Goal: Task Accomplishment & Management: Manage account settings

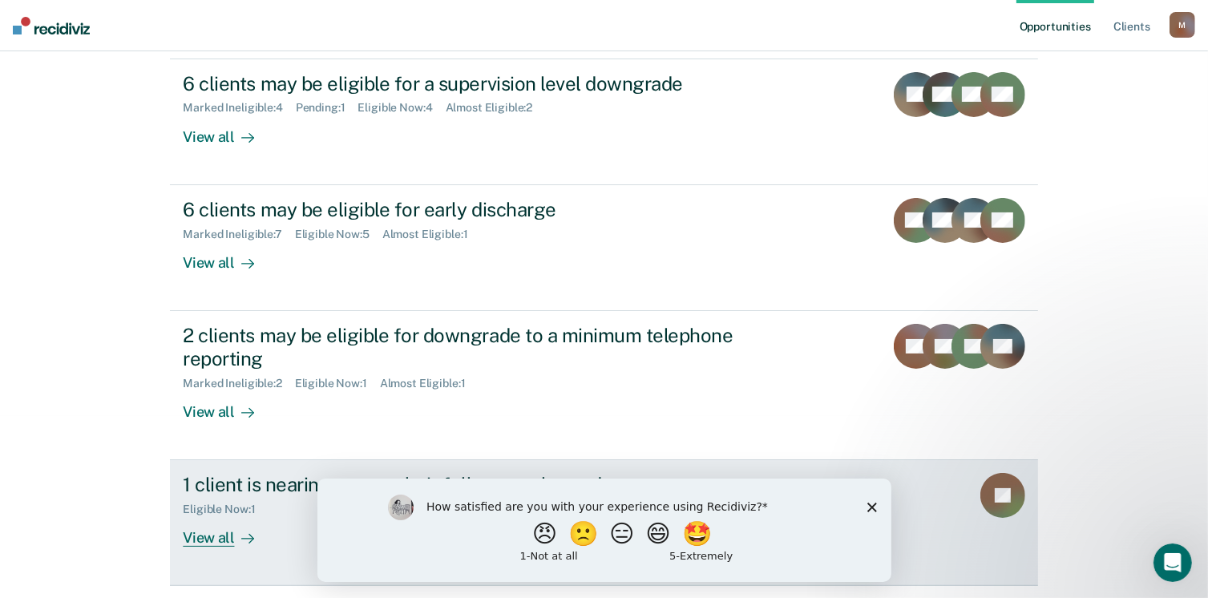
scroll to position [241, 0]
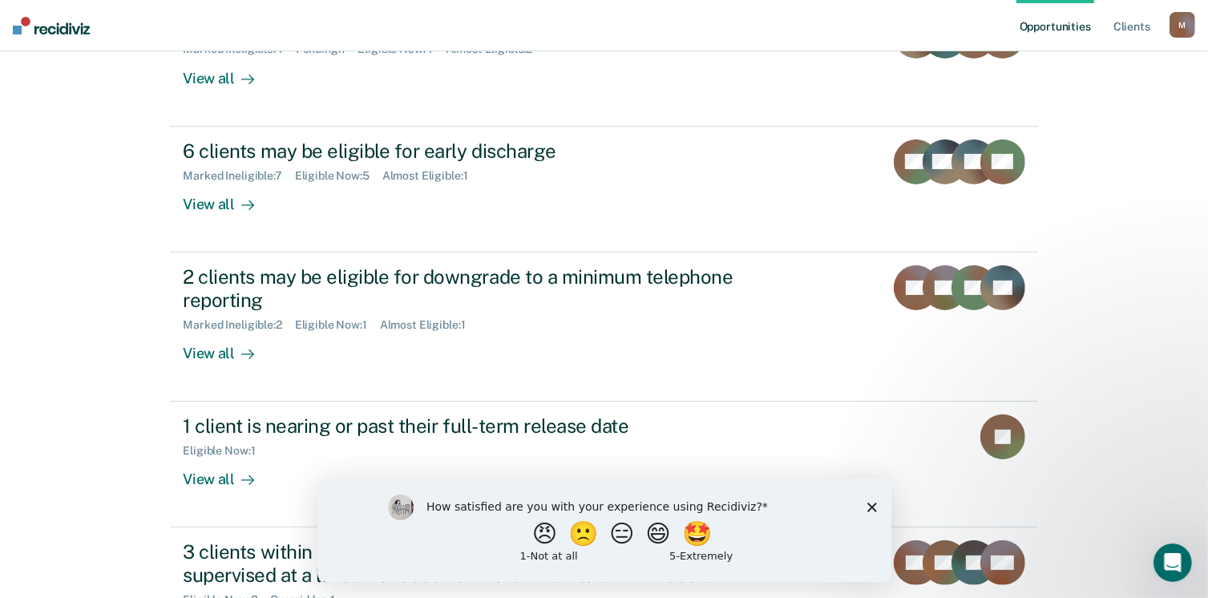
click at [875, 512] on icon "Close survey" at bounding box center [872, 507] width 10 height 10
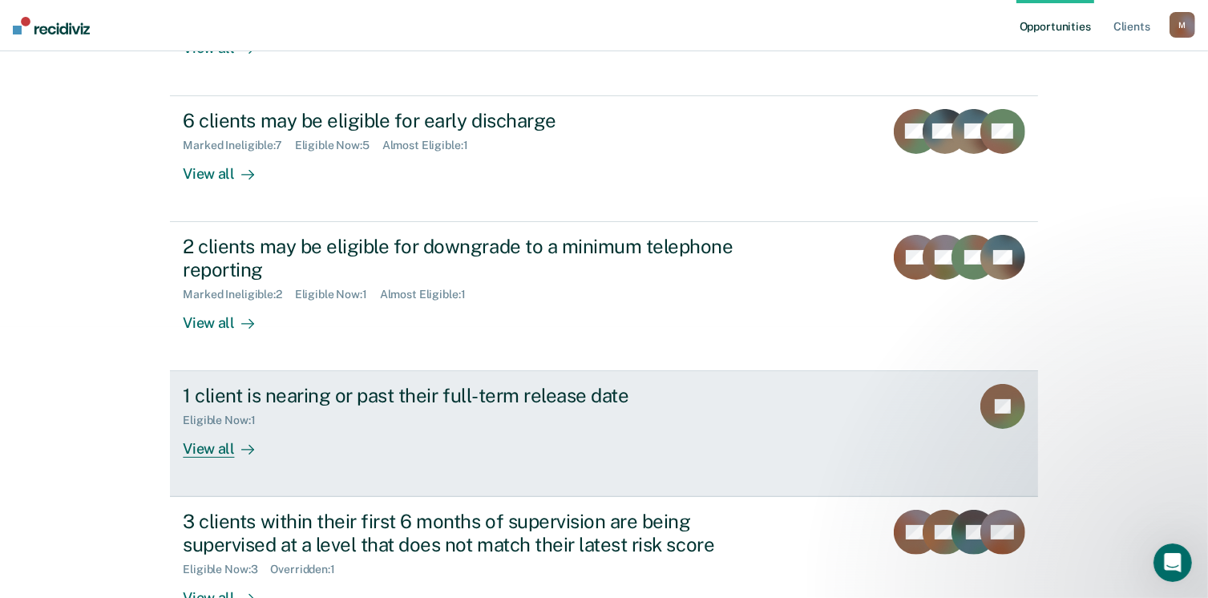
scroll to position [317, 0]
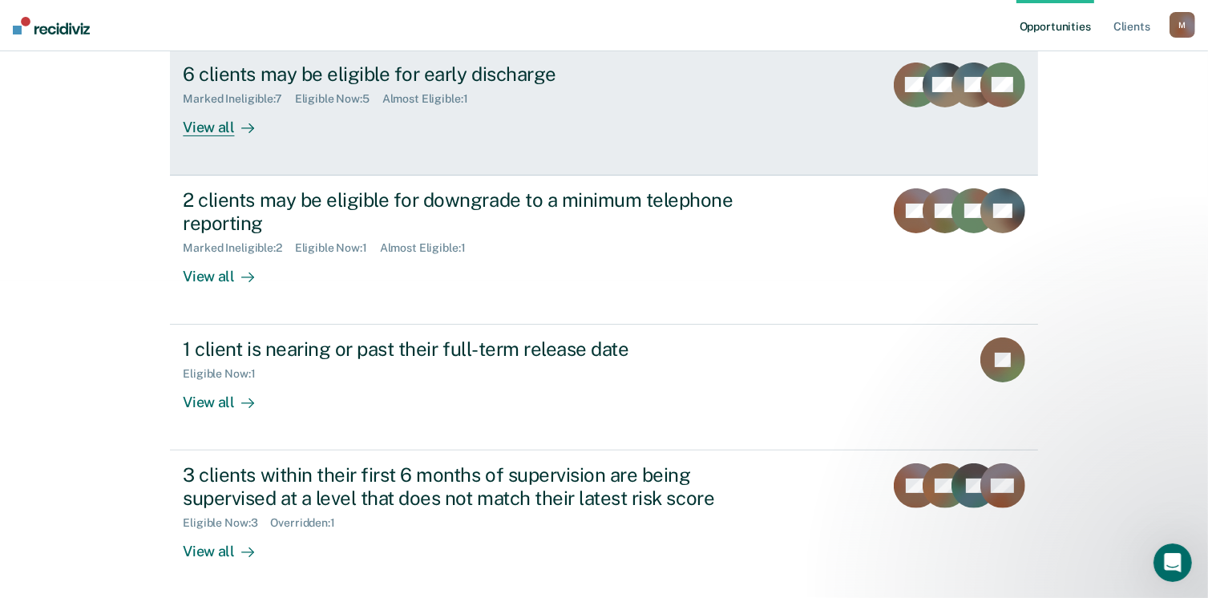
click at [215, 129] on div "View all" at bounding box center [228, 120] width 90 height 31
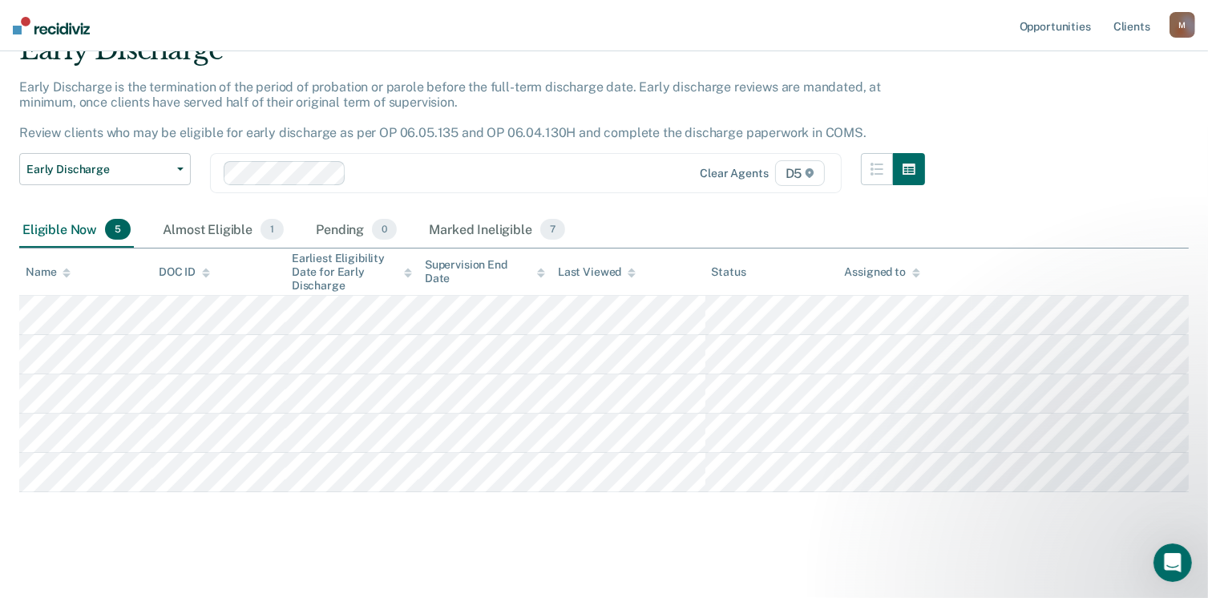
scroll to position [80, 0]
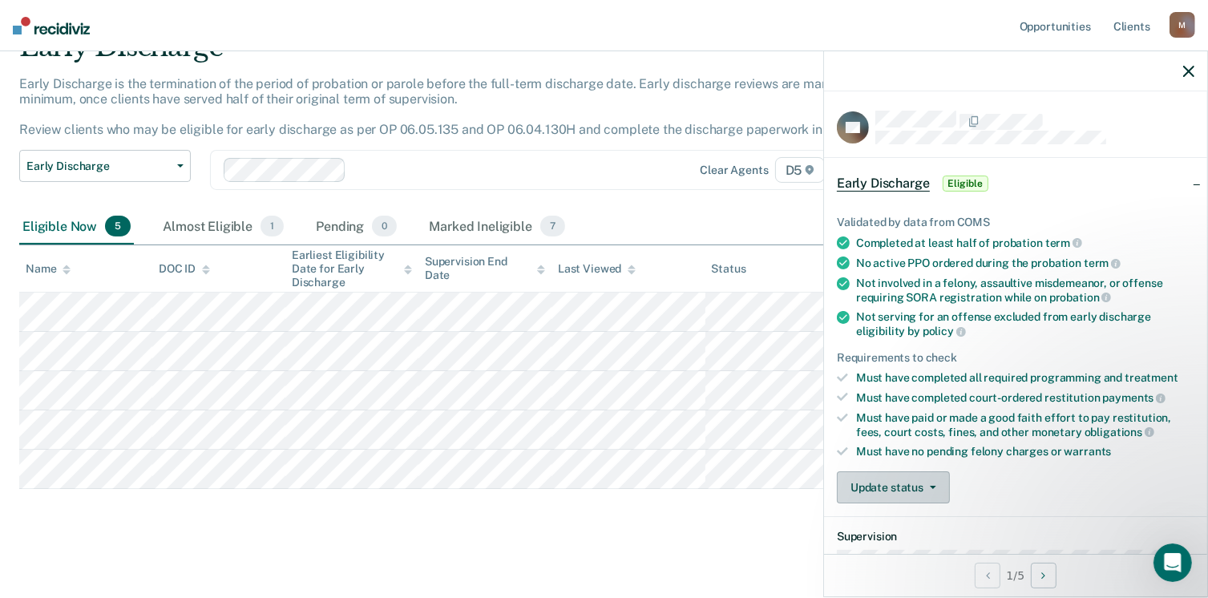
click at [923, 489] on button "Update status" at bounding box center [893, 487] width 113 height 32
click at [901, 519] on button "[PERSON_NAME]" at bounding box center [914, 526] width 155 height 26
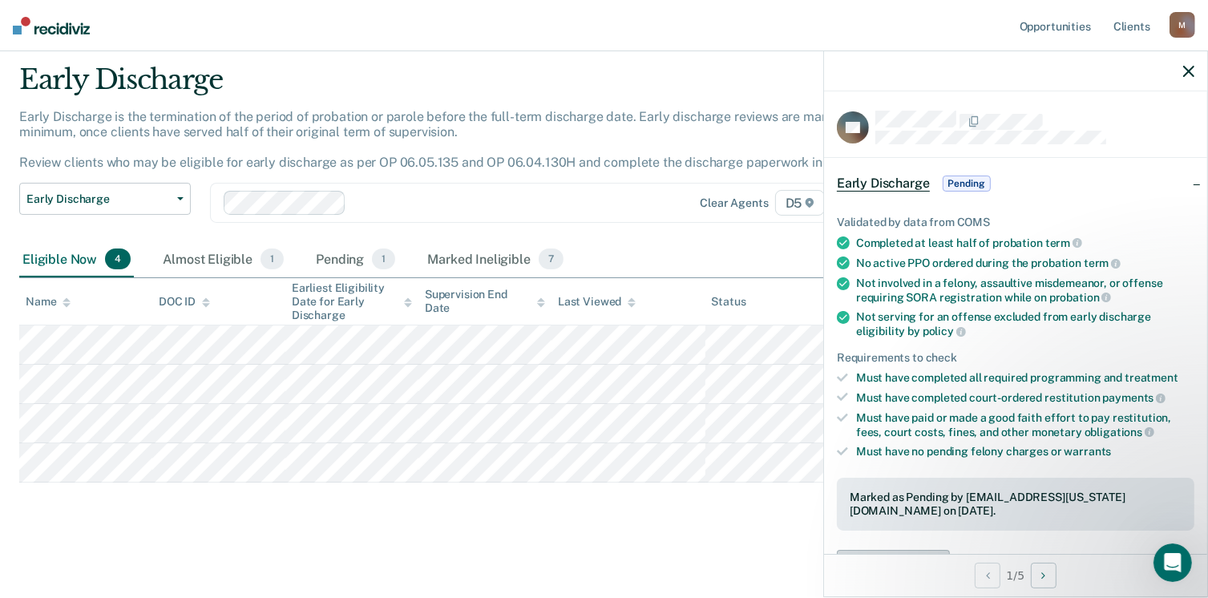
scroll to position [45, 0]
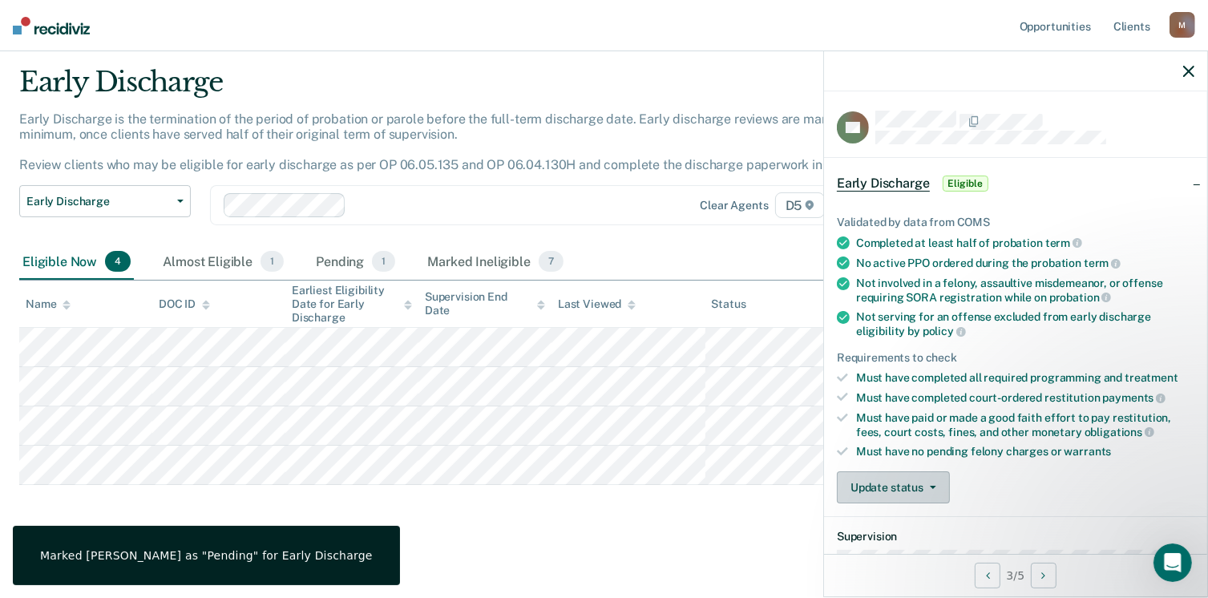
click at [944, 479] on button "Update status" at bounding box center [893, 487] width 113 height 32
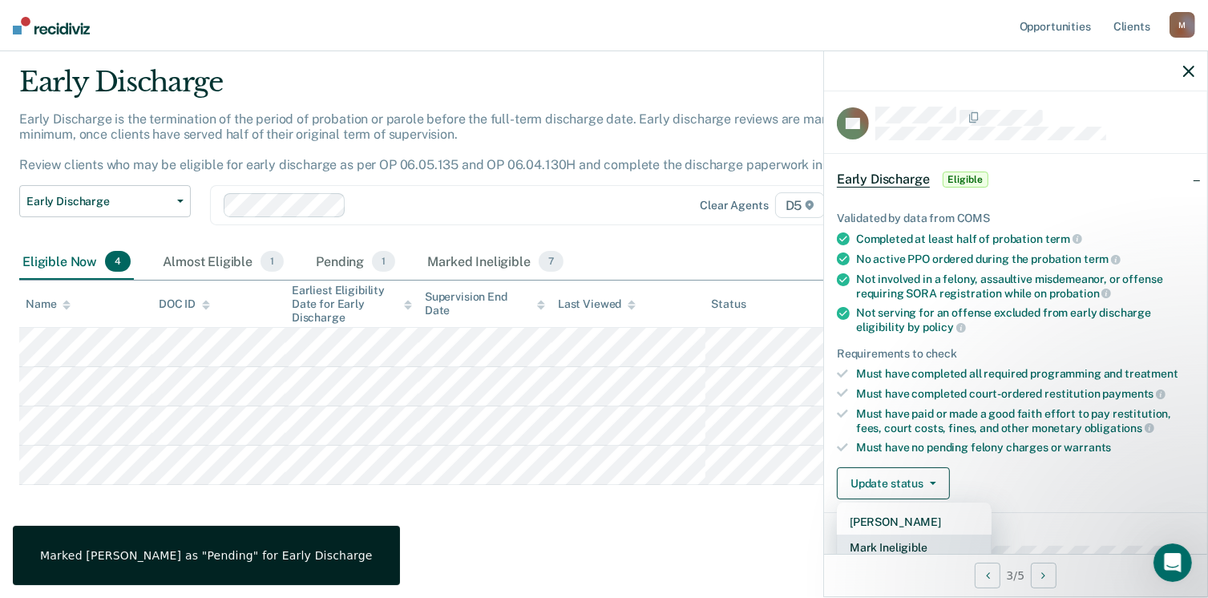
click at [918, 543] on button "Mark Ineligible" at bounding box center [914, 548] width 155 height 26
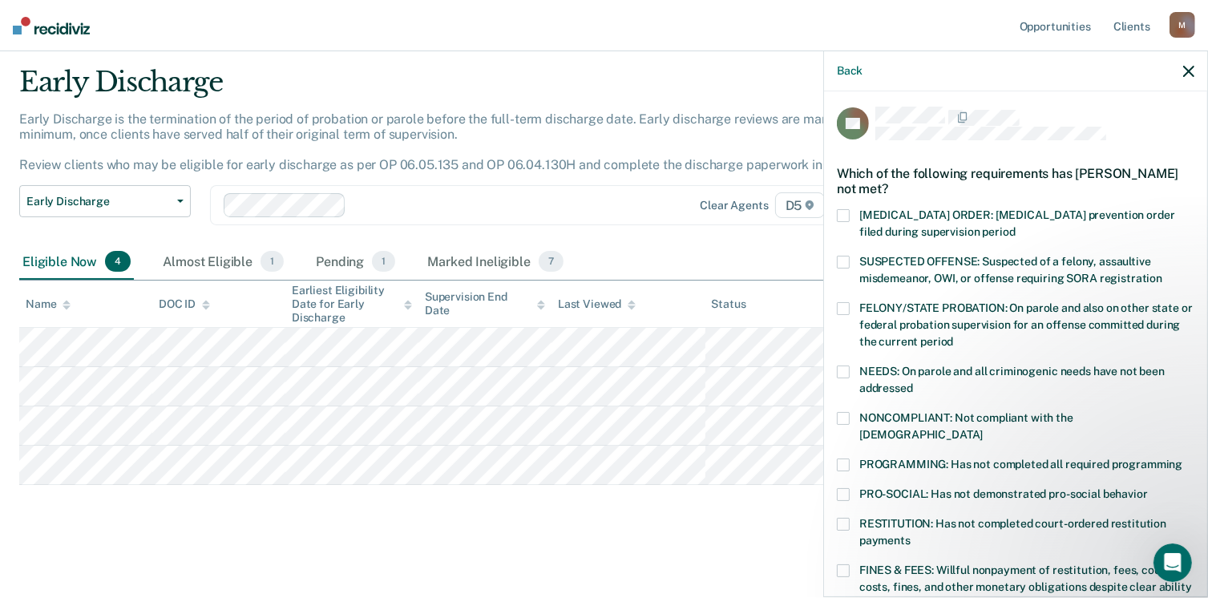
click at [843, 459] on span at bounding box center [843, 465] width 13 height 13
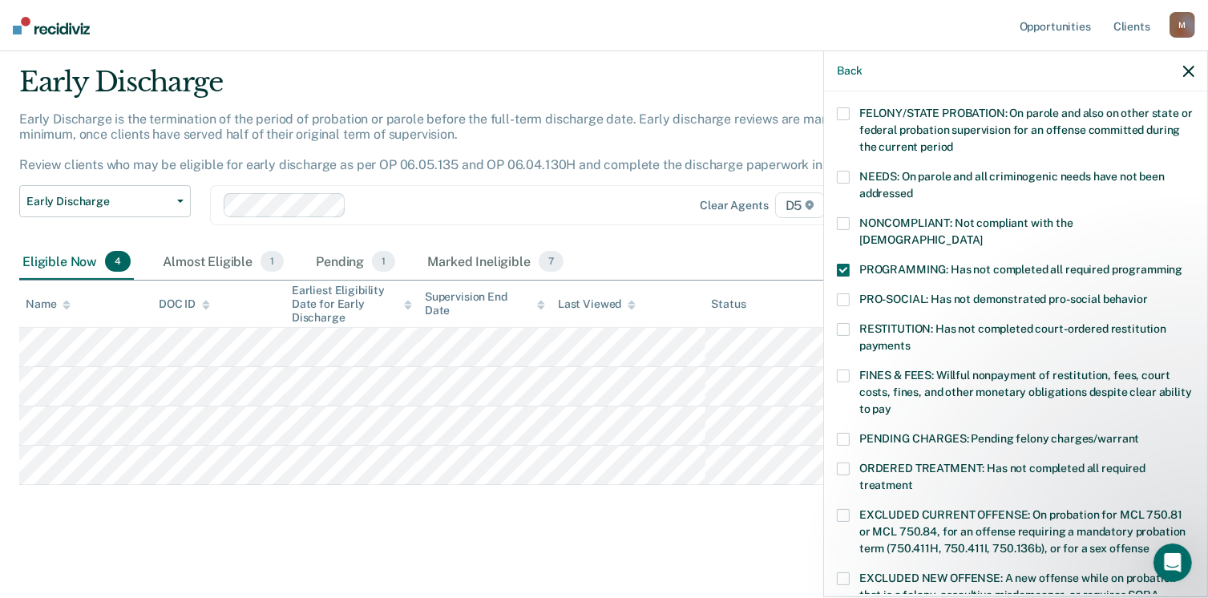
scroll to position [405, 0]
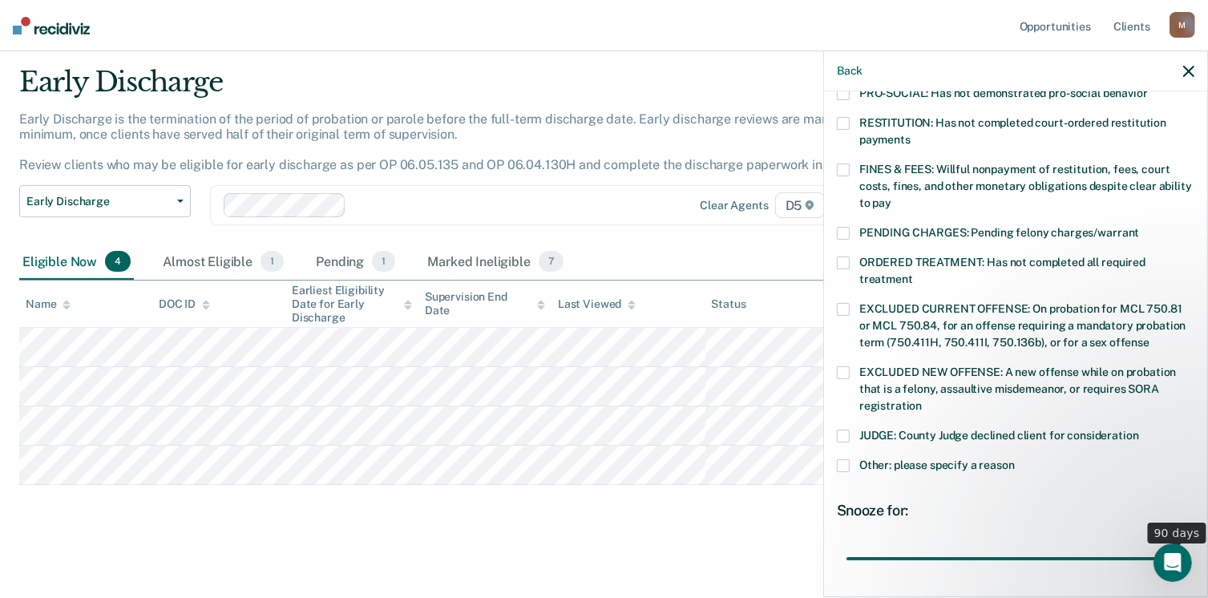
drag, startPoint x: 952, startPoint y: 541, endPoint x: 1223, endPoint y: 532, distance: 271.2
type input "90"
click at [1185, 545] on input "range" at bounding box center [1016, 559] width 338 height 28
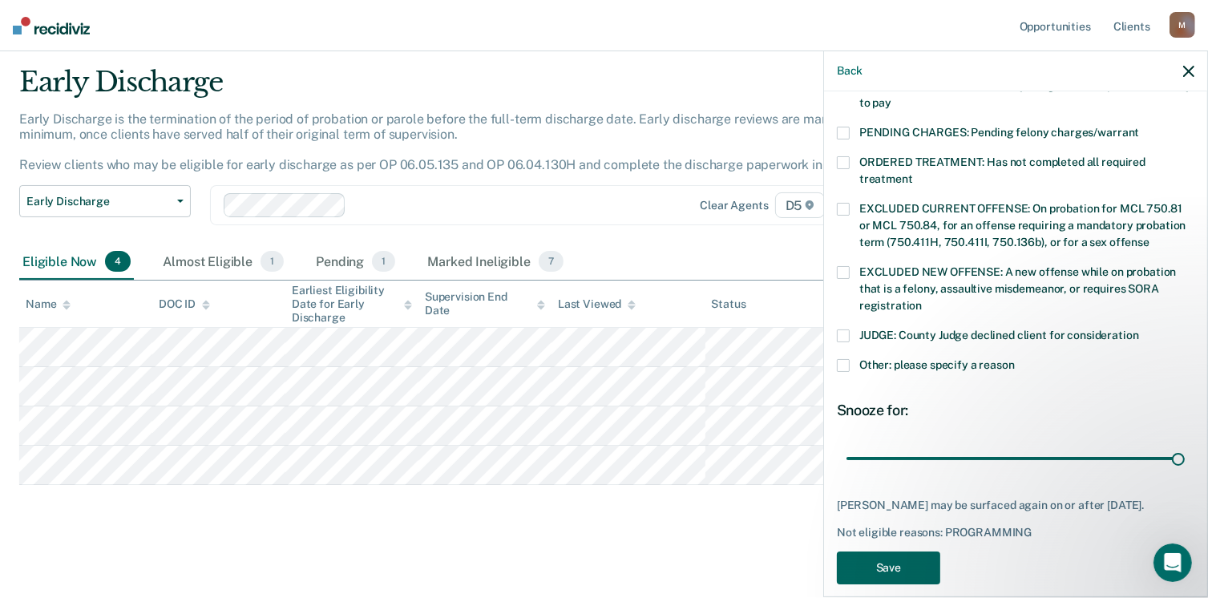
click at [878, 556] on button "Save" at bounding box center [888, 568] width 103 height 33
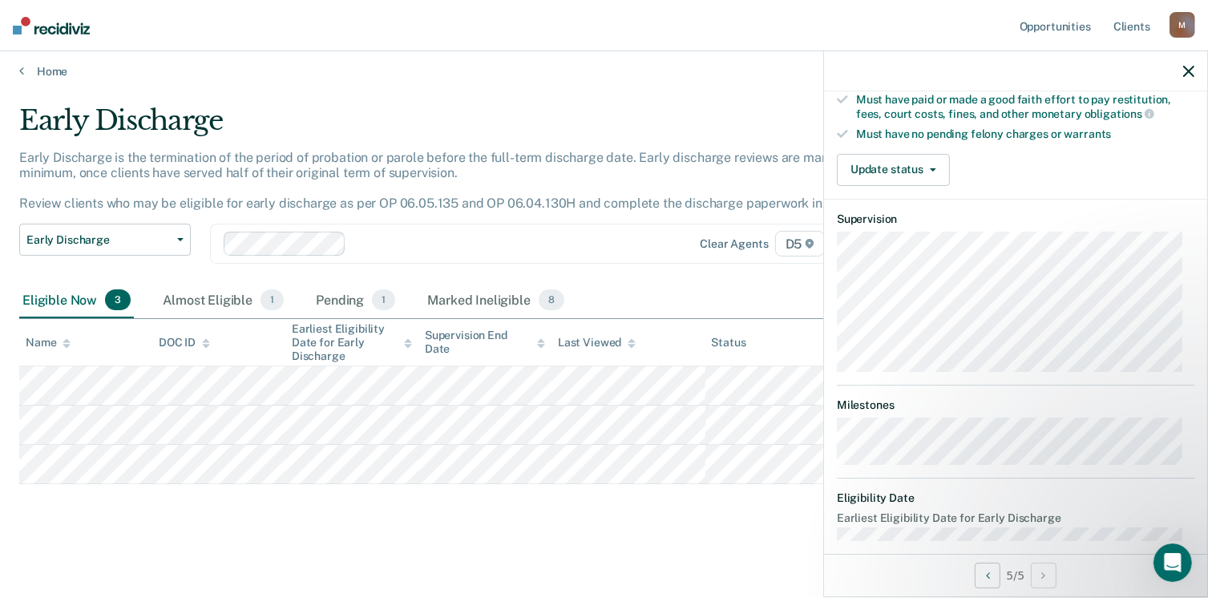
scroll to position [451, 0]
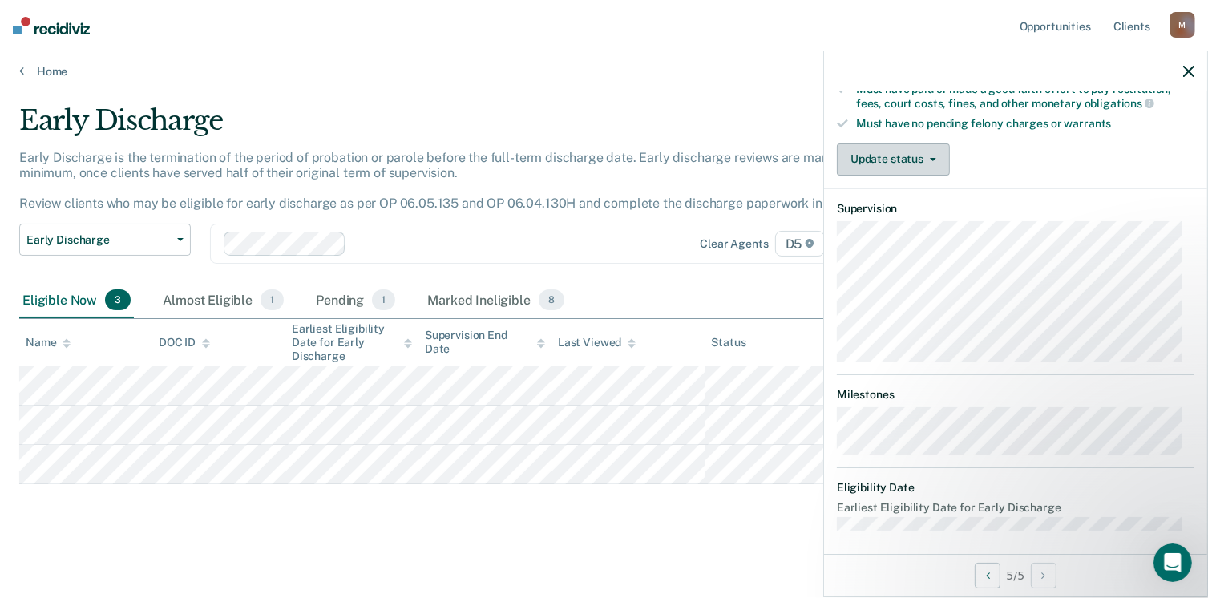
click at [920, 152] on button "Update status" at bounding box center [893, 160] width 113 height 32
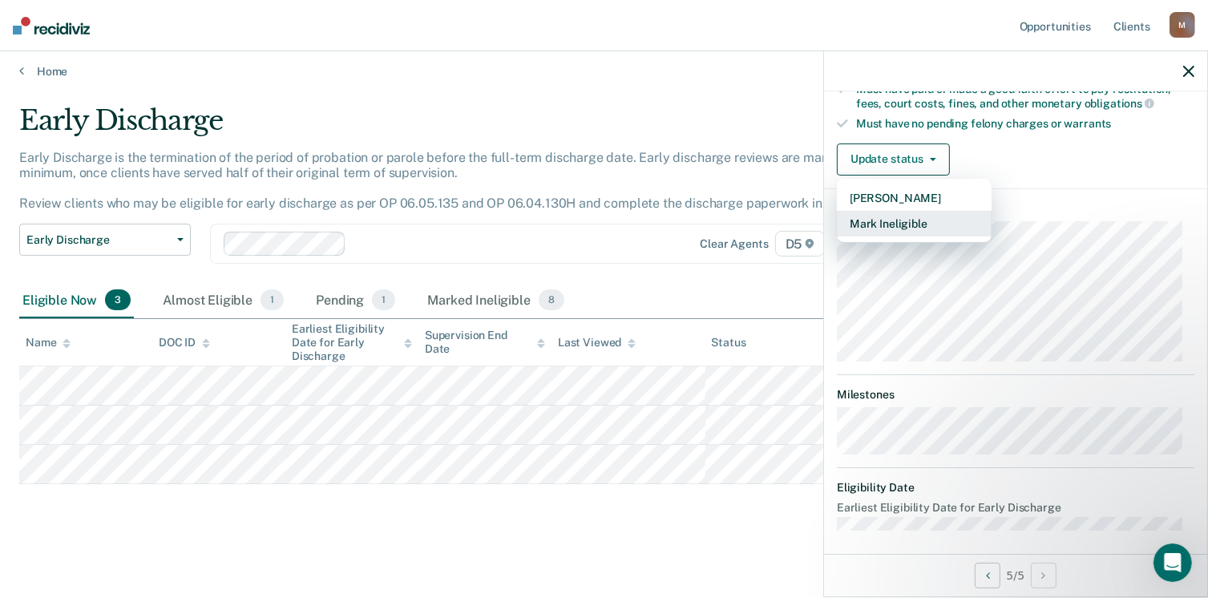
click at [903, 215] on button "Mark Ineligible" at bounding box center [914, 224] width 155 height 26
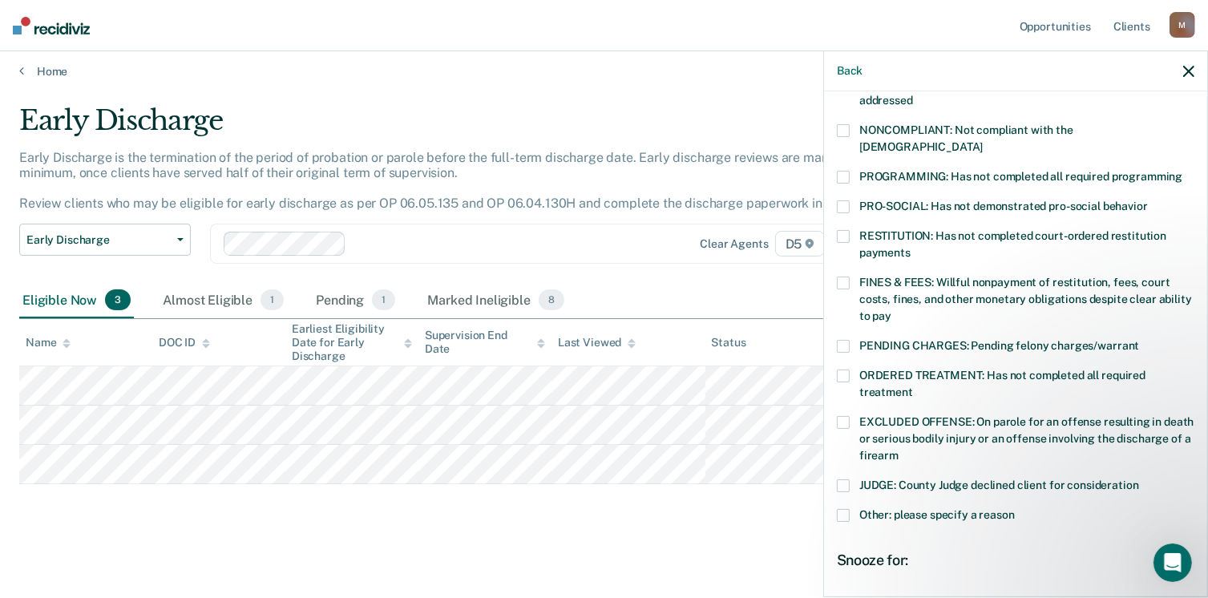
scroll to position [290, 0]
click at [842, 172] on span at bounding box center [843, 178] width 13 height 13
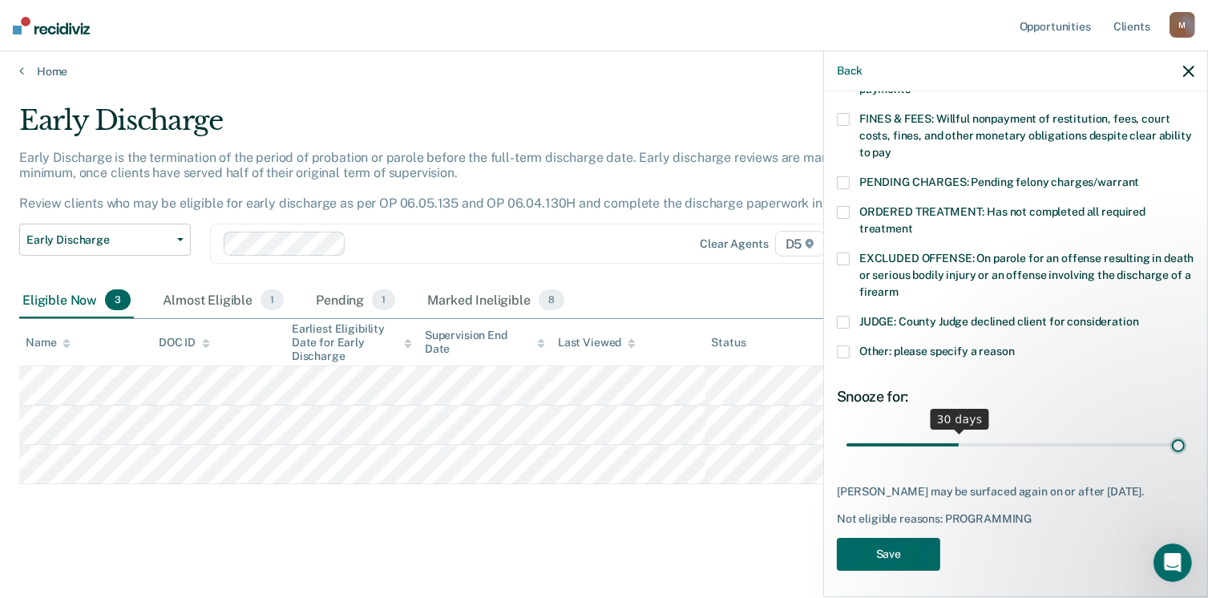
scroll to position [455, 0]
drag, startPoint x: 956, startPoint y: 427, endPoint x: 1225, endPoint y: 435, distance: 269.5
type input "90"
click at [1185, 435] on input "range" at bounding box center [1016, 445] width 338 height 28
click at [922, 541] on button "Save" at bounding box center [888, 554] width 103 height 33
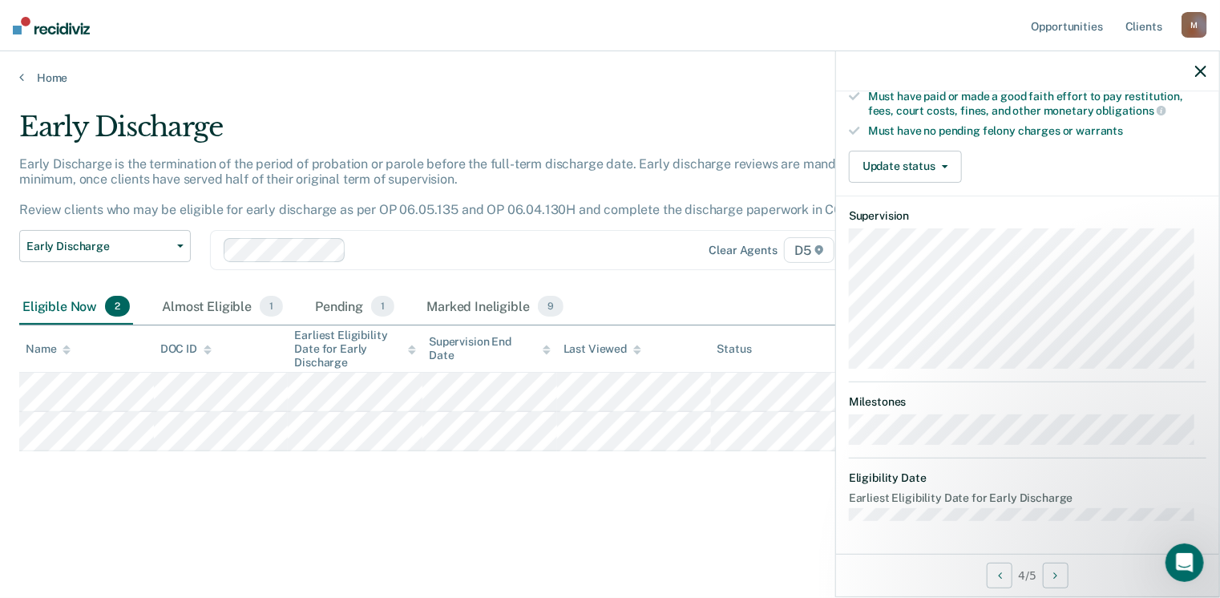
scroll to position [434, 0]
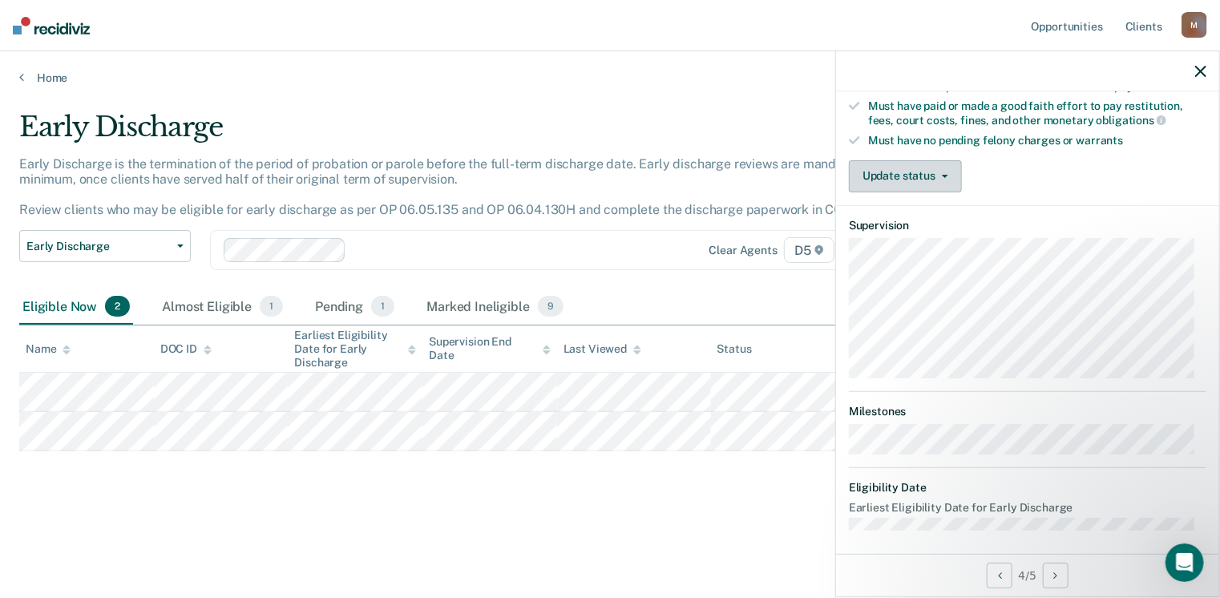
click at [897, 169] on button "Update status" at bounding box center [905, 176] width 113 height 32
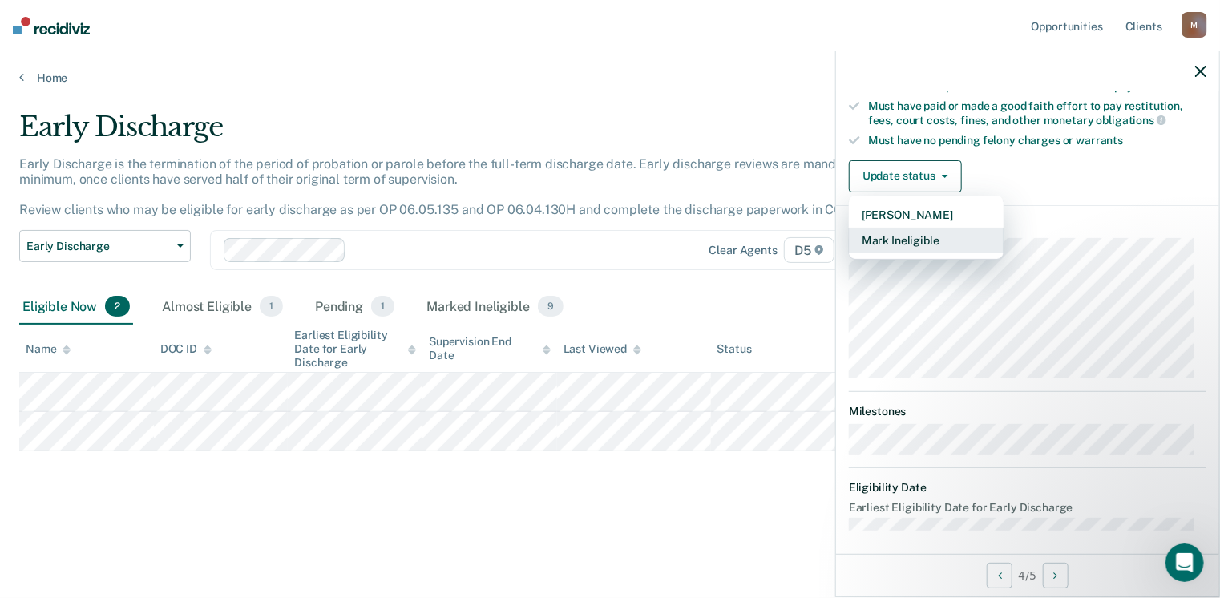
click at [919, 234] on button "Mark Ineligible" at bounding box center [926, 241] width 155 height 26
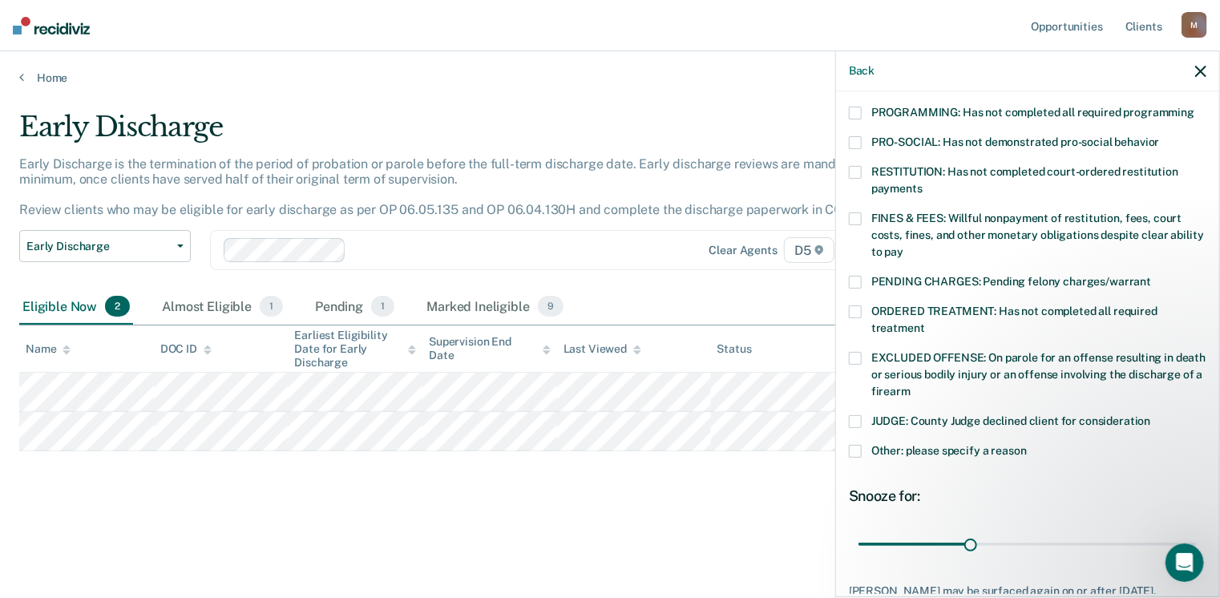
scroll to position [273, 0]
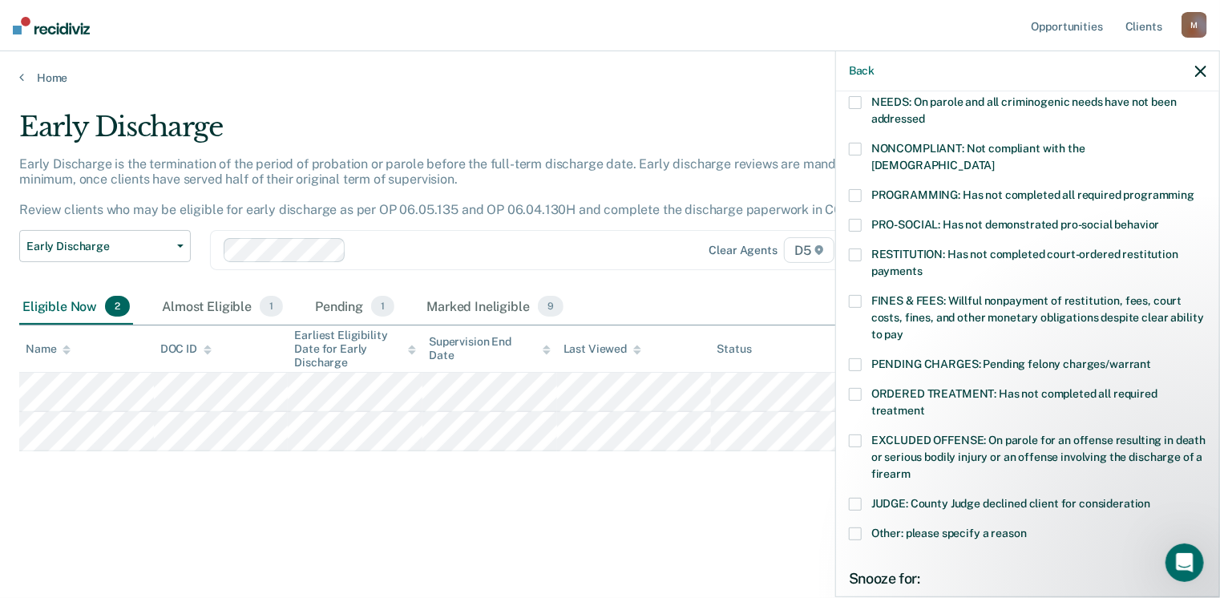
click at [856, 189] on span at bounding box center [855, 195] width 13 height 13
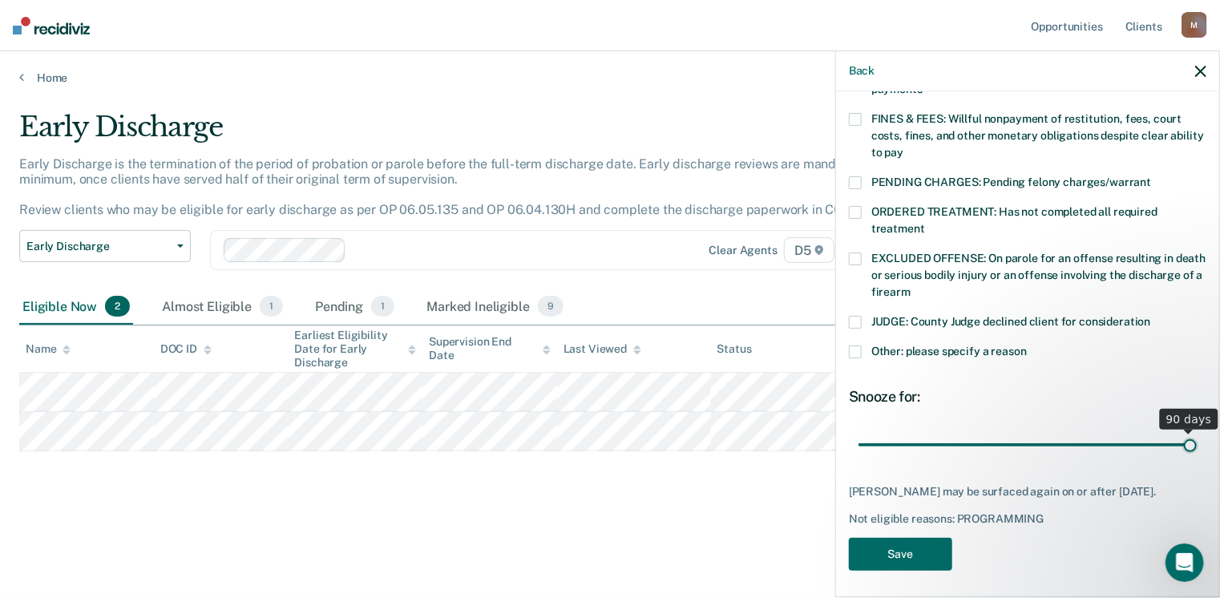
scroll to position [455, 0]
drag, startPoint x: 1106, startPoint y: 431, endPoint x: 1225, endPoint y: 439, distance: 118.9
type input "90"
click at [1197, 439] on input "range" at bounding box center [1028, 445] width 338 height 28
drag, startPoint x: 896, startPoint y: 549, endPoint x: 886, endPoint y: 551, distance: 9.8
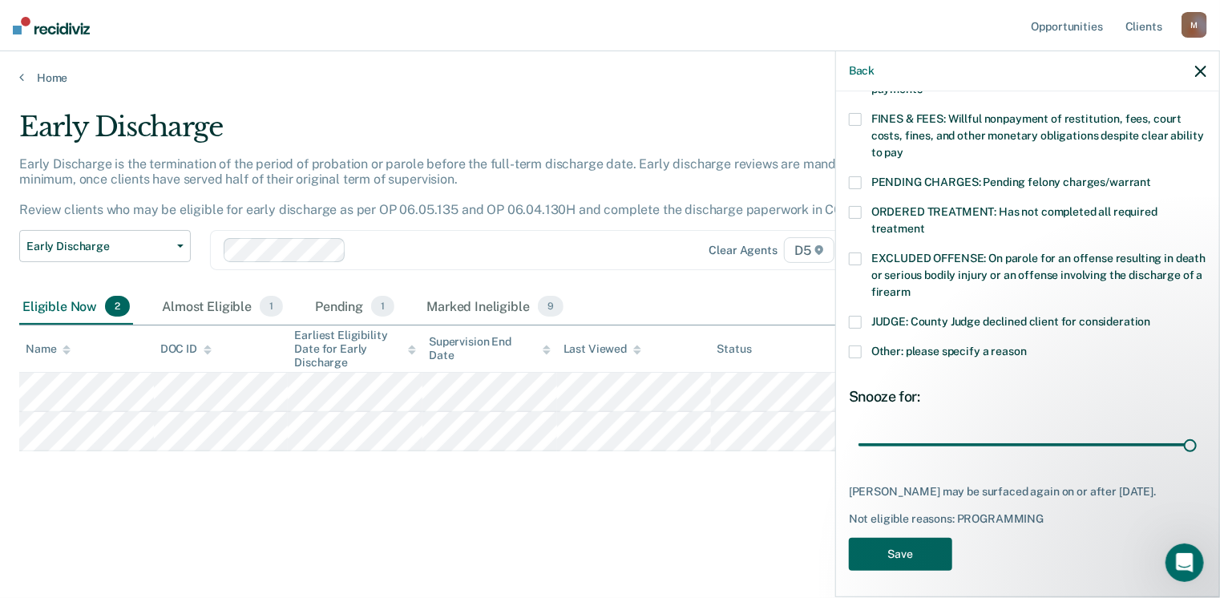
click at [895, 549] on button "Save" at bounding box center [900, 554] width 103 height 33
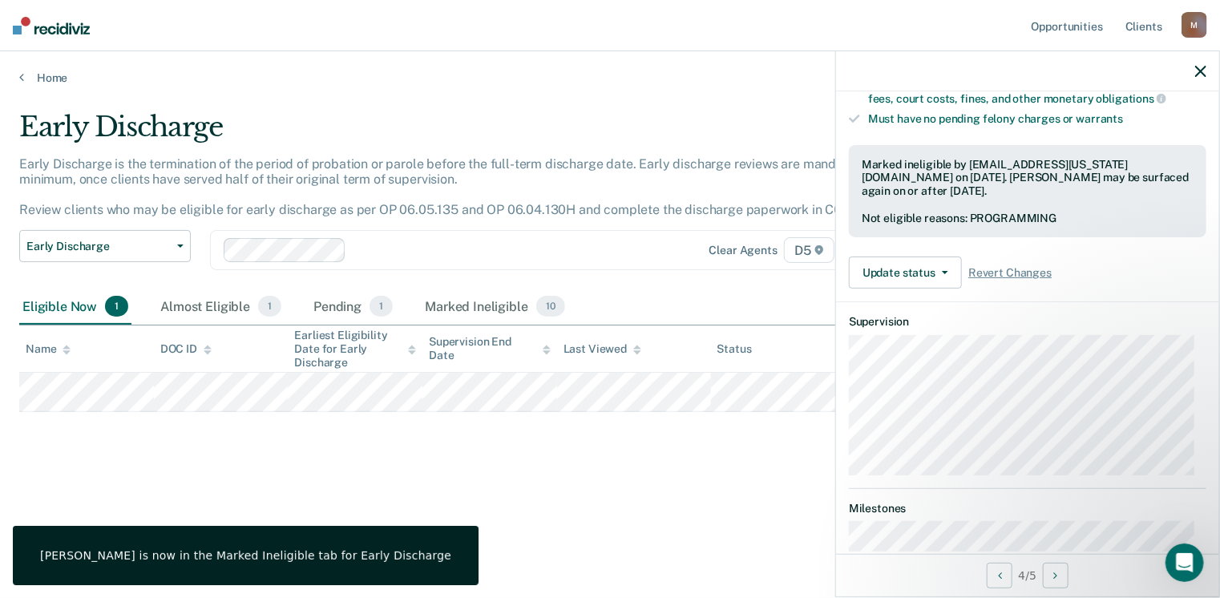
scroll to position [314, 0]
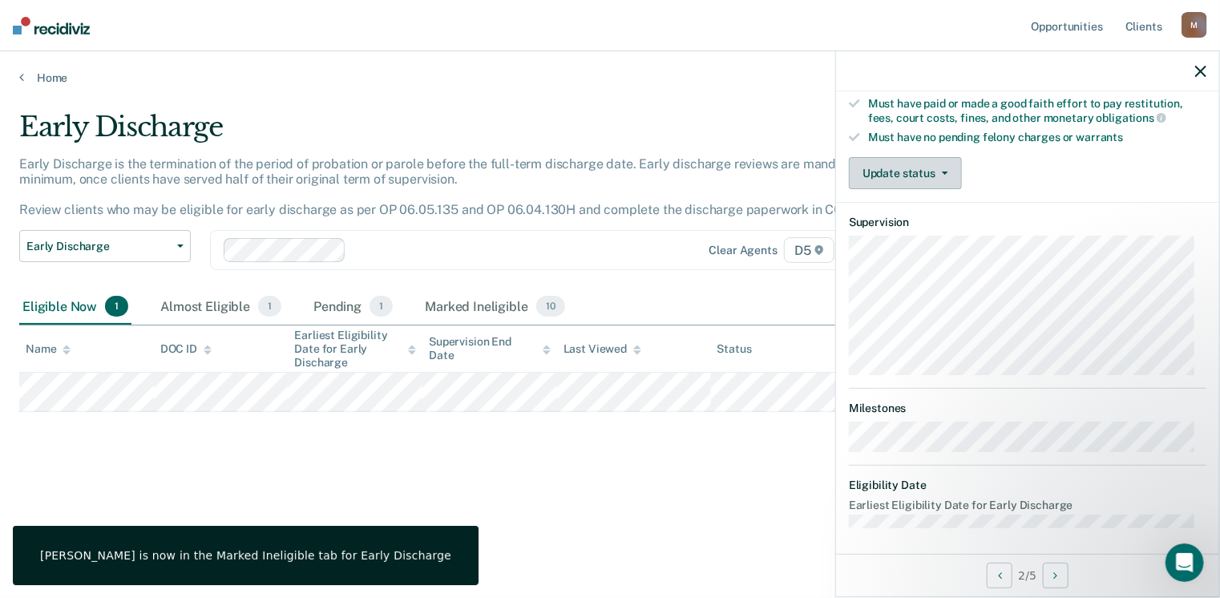
click at [885, 173] on button "Update status" at bounding box center [905, 173] width 113 height 32
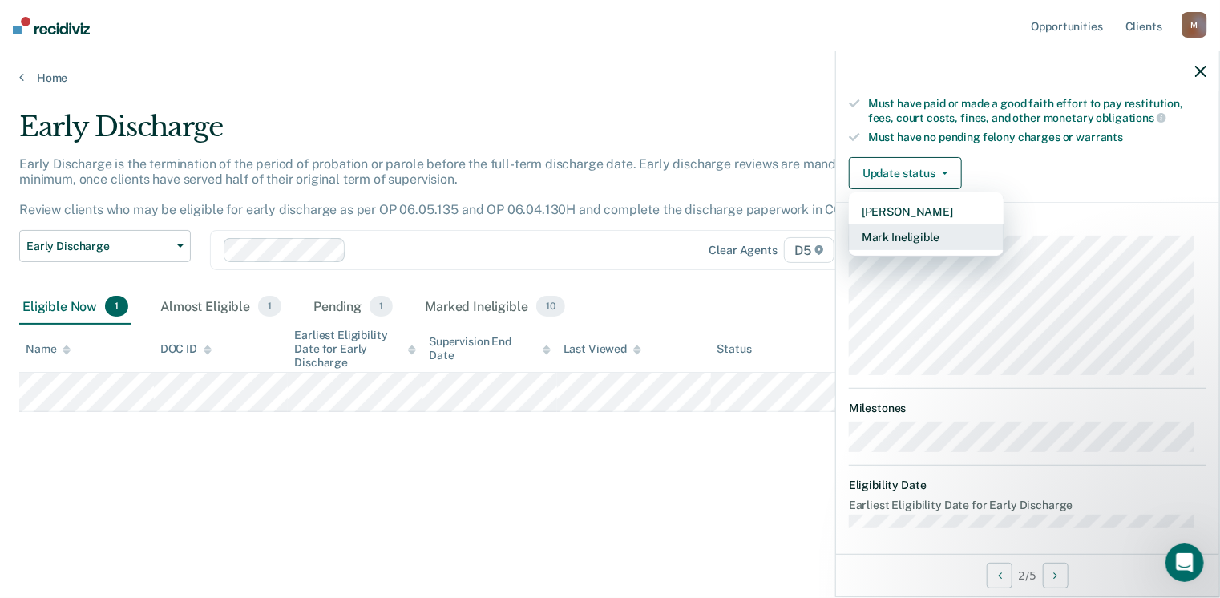
click at [886, 230] on button "Mark Ineligible" at bounding box center [926, 237] width 155 height 26
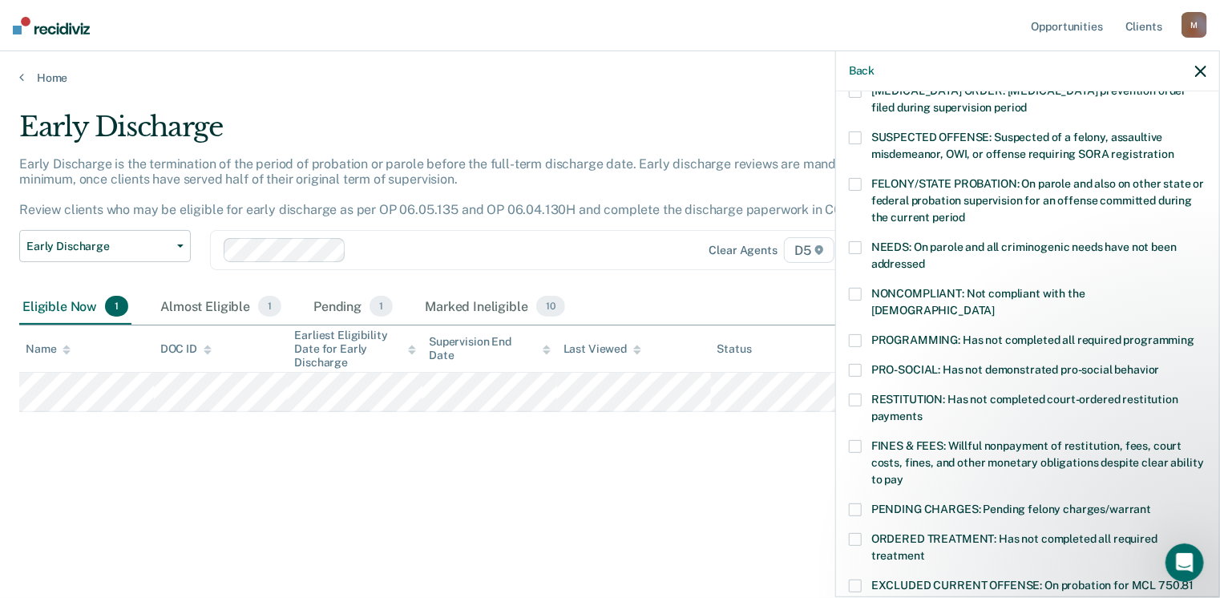
scroll to position [74, 0]
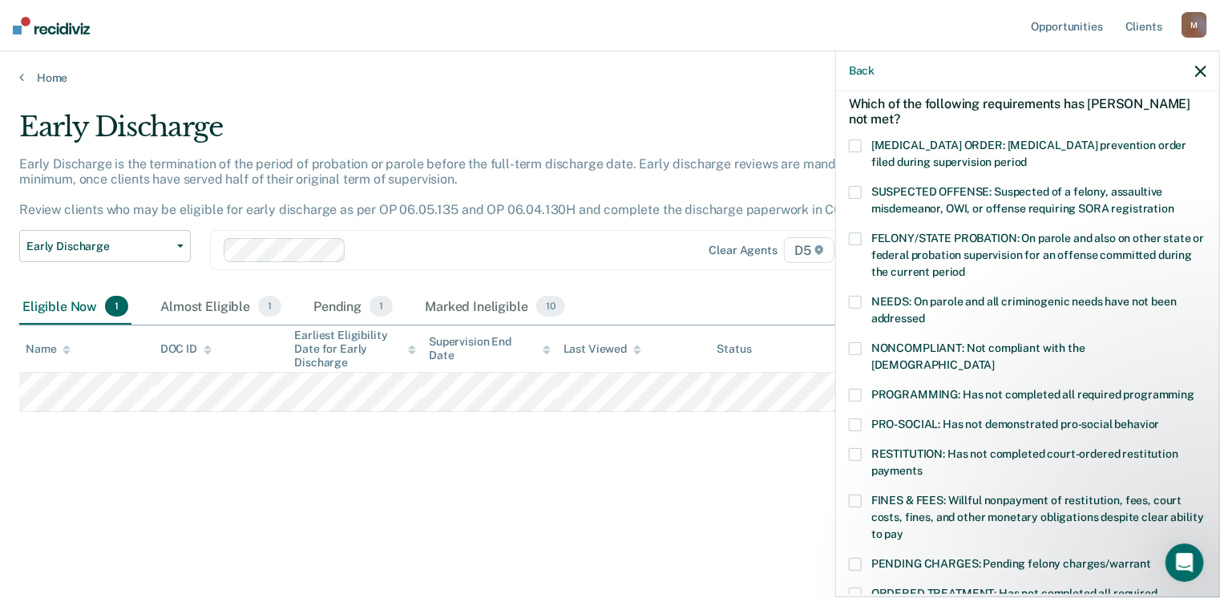
click at [854, 389] on span at bounding box center [855, 395] width 13 height 13
click at [859, 495] on span at bounding box center [855, 501] width 13 height 13
click at [859, 389] on span at bounding box center [855, 395] width 13 height 13
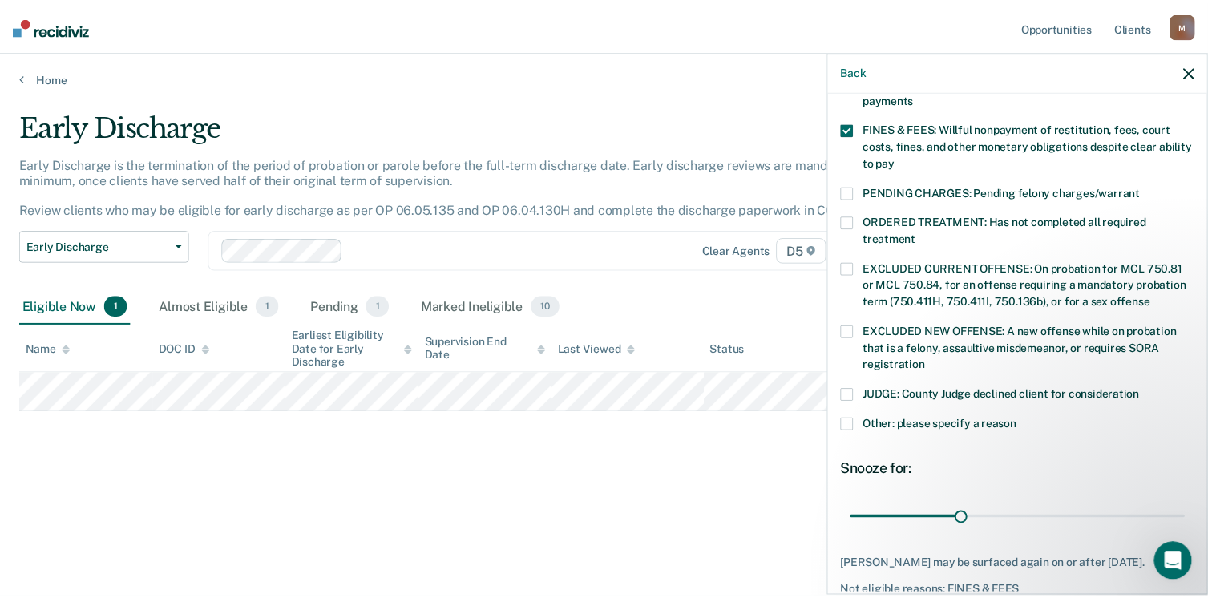
scroll to position [475, 0]
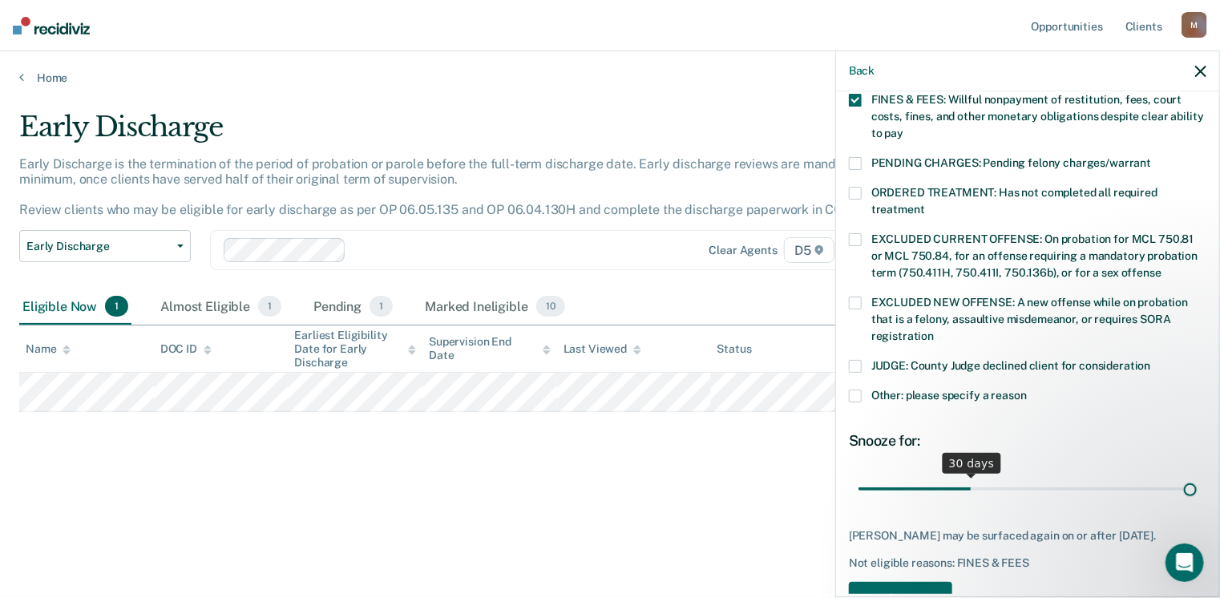
drag, startPoint x: 966, startPoint y: 469, endPoint x: 1225, endPoint y: 483, distance: 259.4
type input "90"
click at [1197, 483] on input "range" at bounding box center [1028, 489] width 338 height 28
click at [921, 574] on div "RC Which of the following requirements has [PERSON_NAME] not met? [MEDICAL_DATA…" at bounding box center [1028, 130] width 358 height 989
click at [921, 583] on button "Save" at bounding box center [900, 598] width 103 height 33
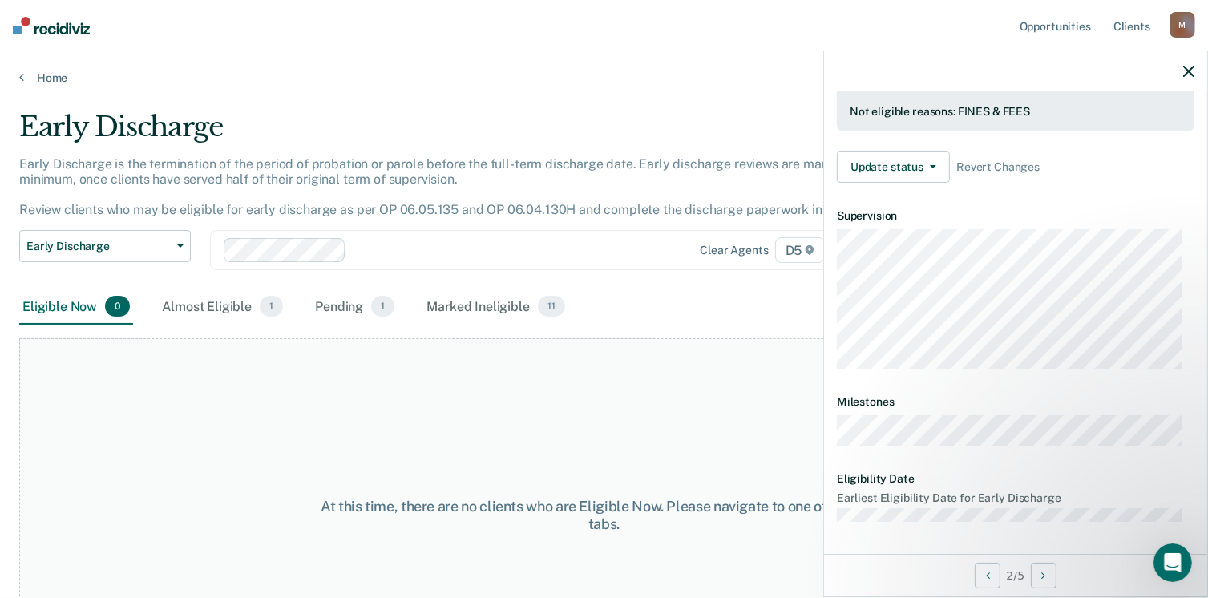
scroll to position [433, 0]
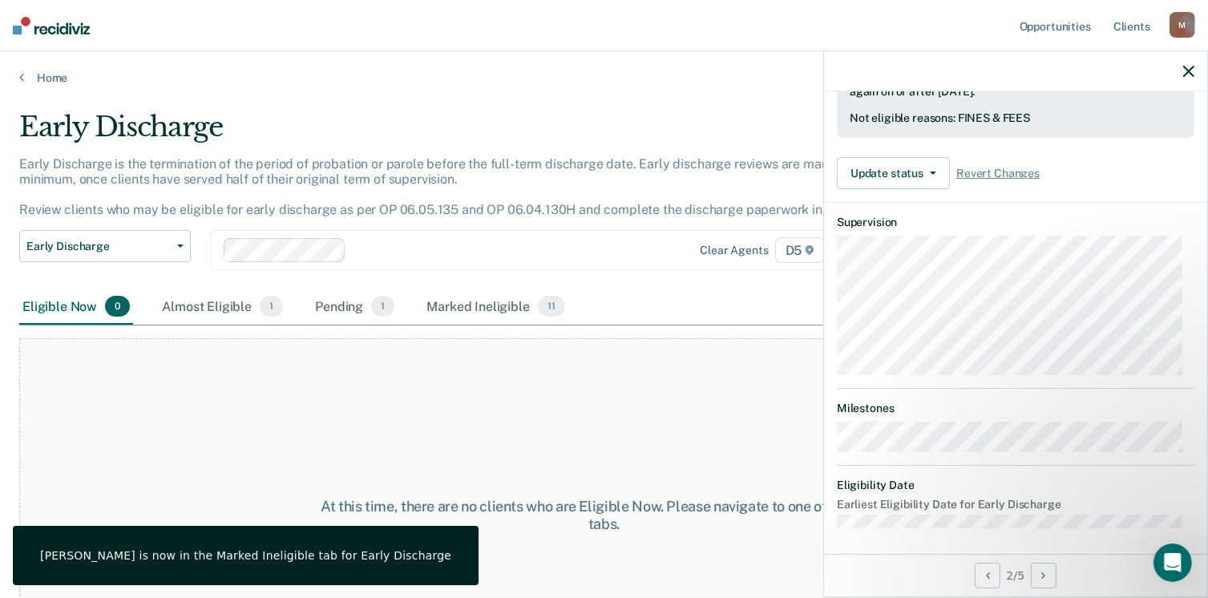
click at [1198, 71] on div at bounding box center [1015, 71] width 383 height 40
click at [1188, 71] on icon "button" at bounding box center [1188, 71] width 11 height 11
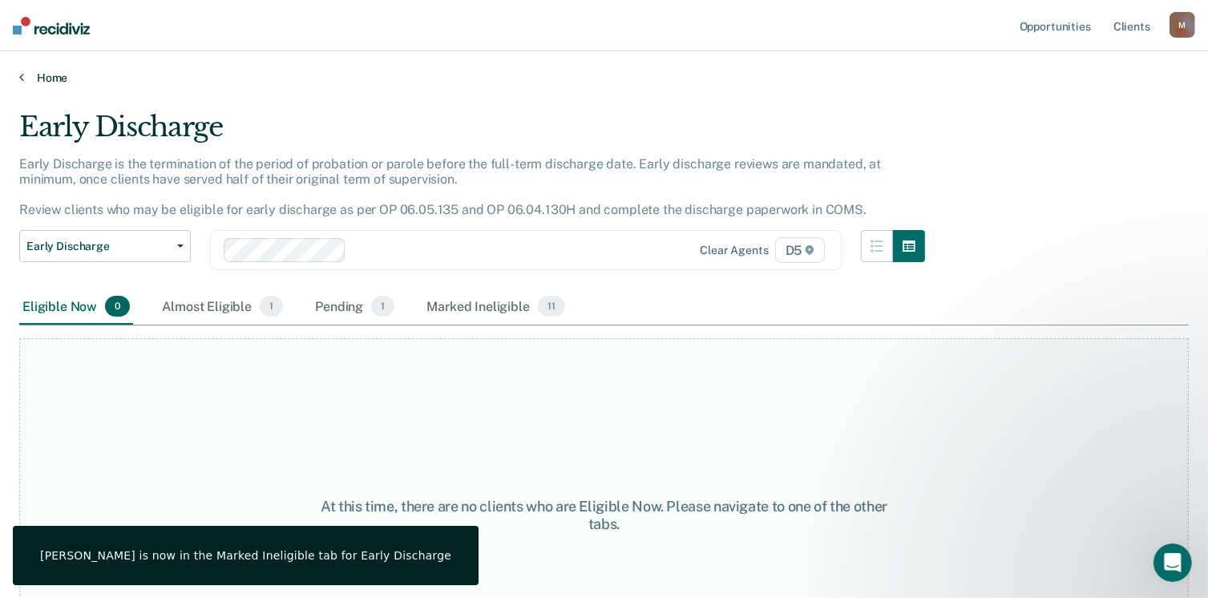
click at [22, 78] on icon at bounding box center [21, 77] width 5 height 13
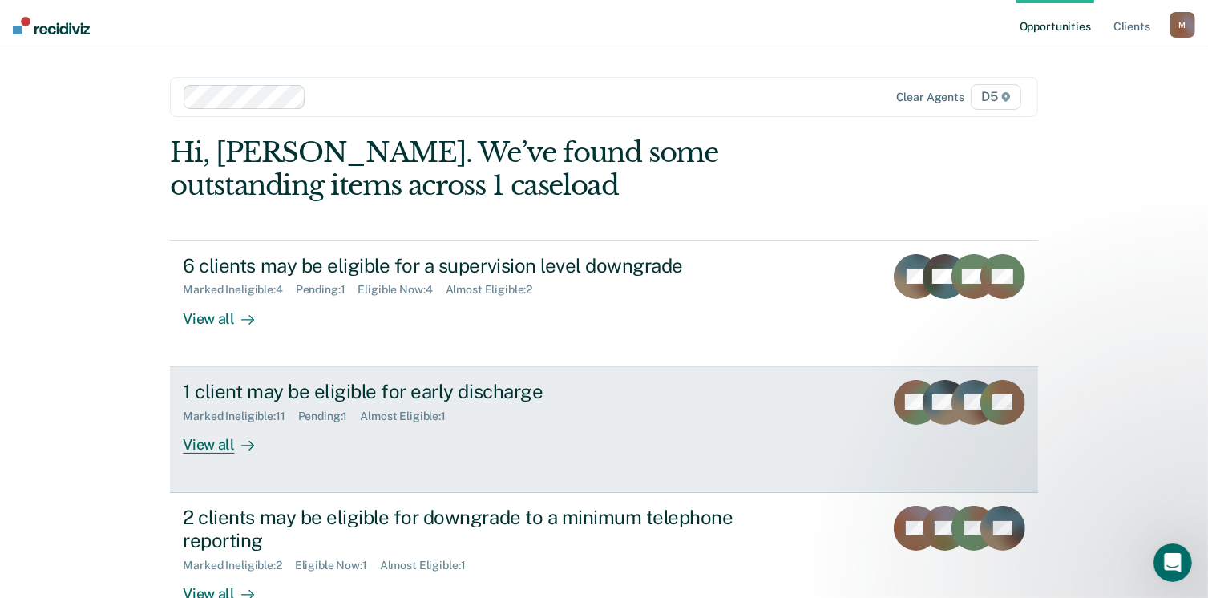
click at [235, 440] on div at bounding box center [244, 444] width 19 height 18
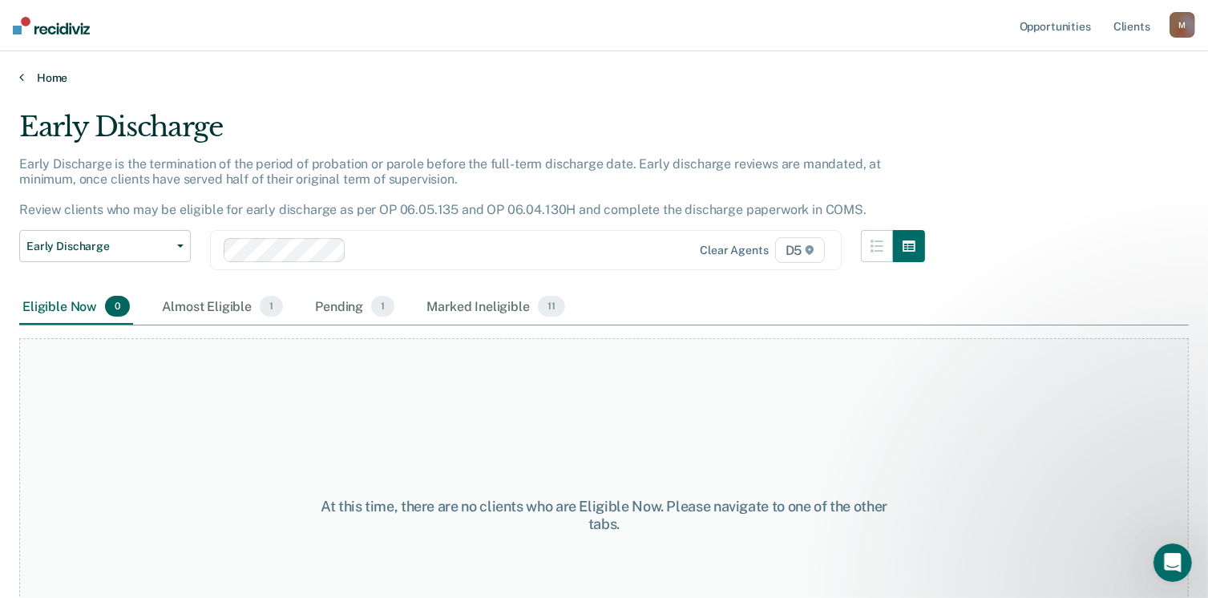
click at [29, 78] on link "Home" at bounding box center [604, 78] width 1170 height 14
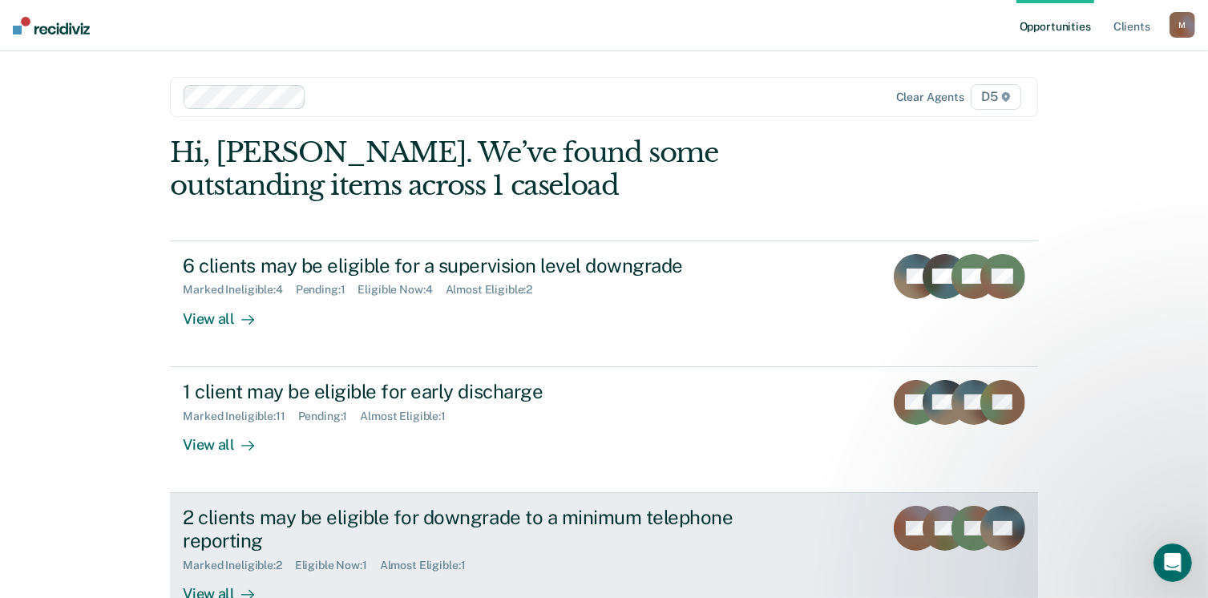
scroll to position [160, 0]
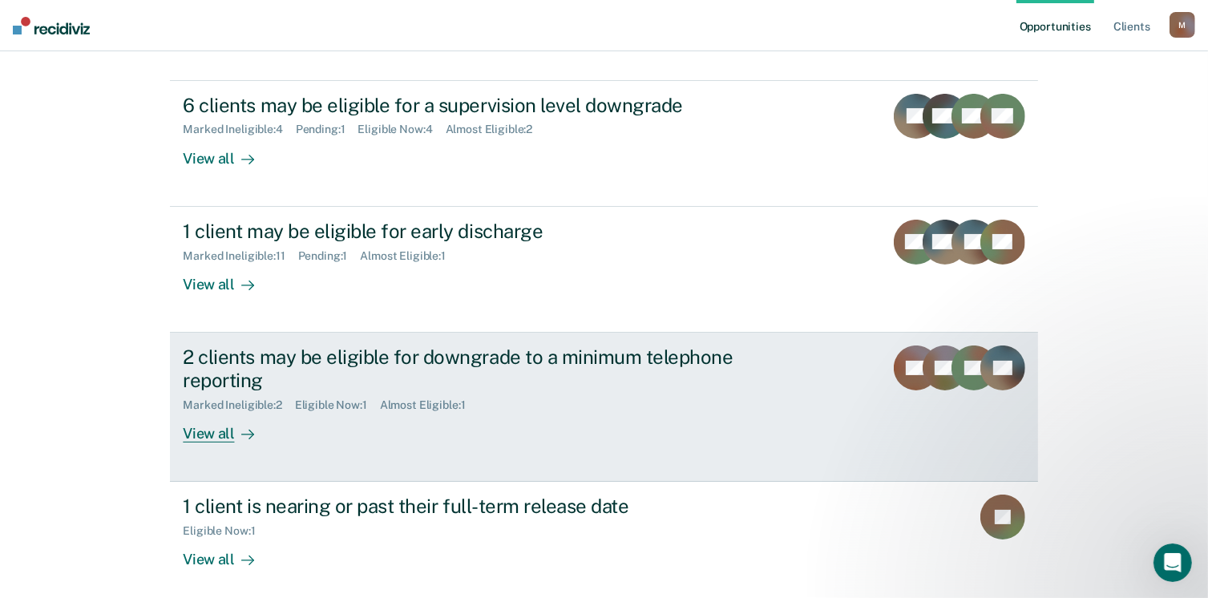
click at [217, 432] on div "View all" at bounding box center [228, 426] width 90 height 31
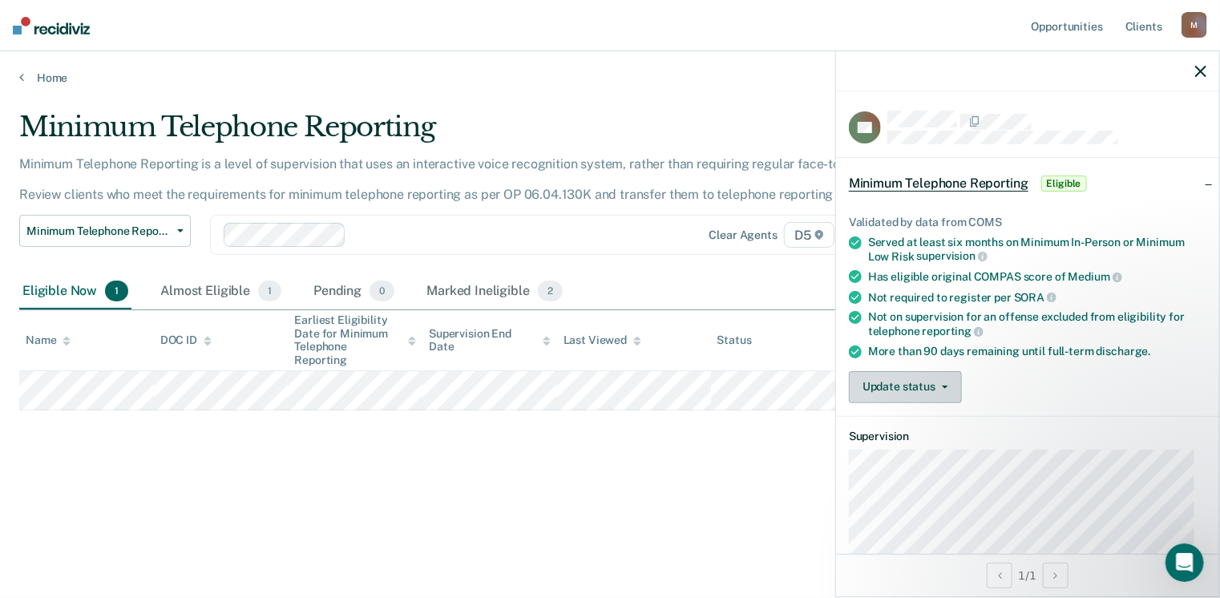
click at [941, 389] on button "Update status" at bounding box center [905, 387] width 113 height 32
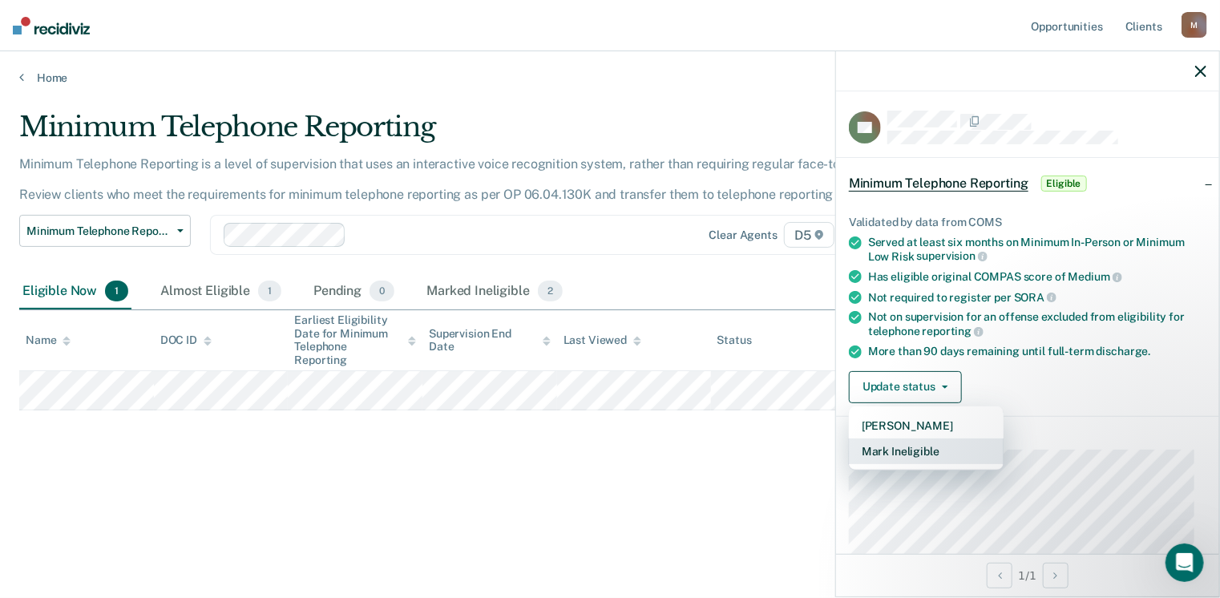
click at [937, 447] on button "Mark Ineligible" at bounding box center [926, 452] width 155 height 26
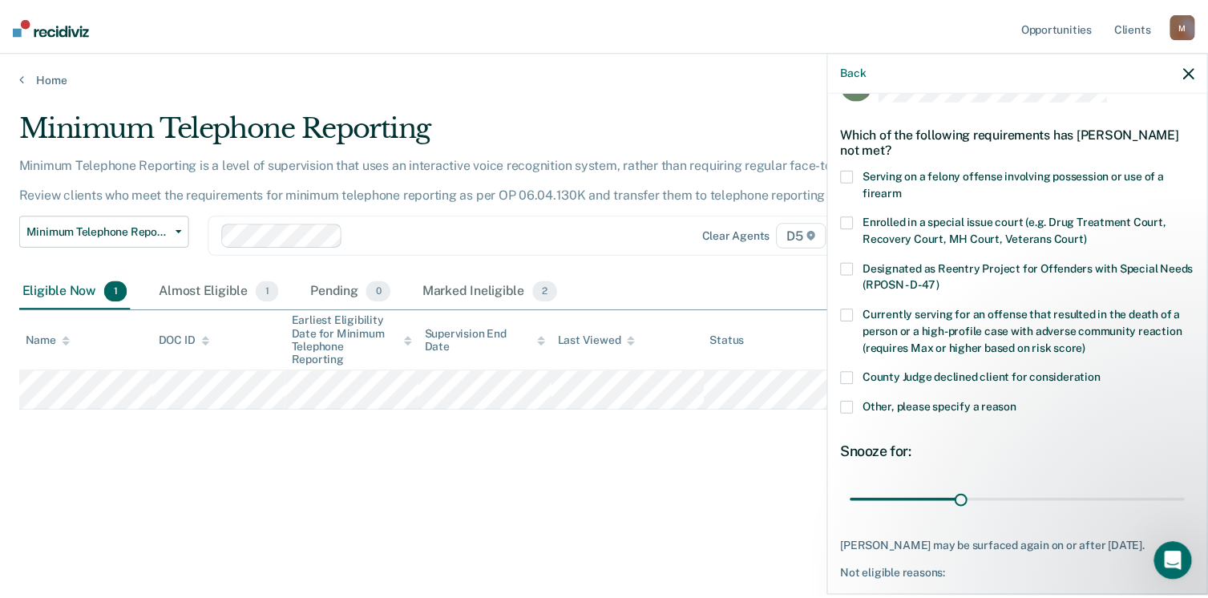
scroll to position [80, 0]
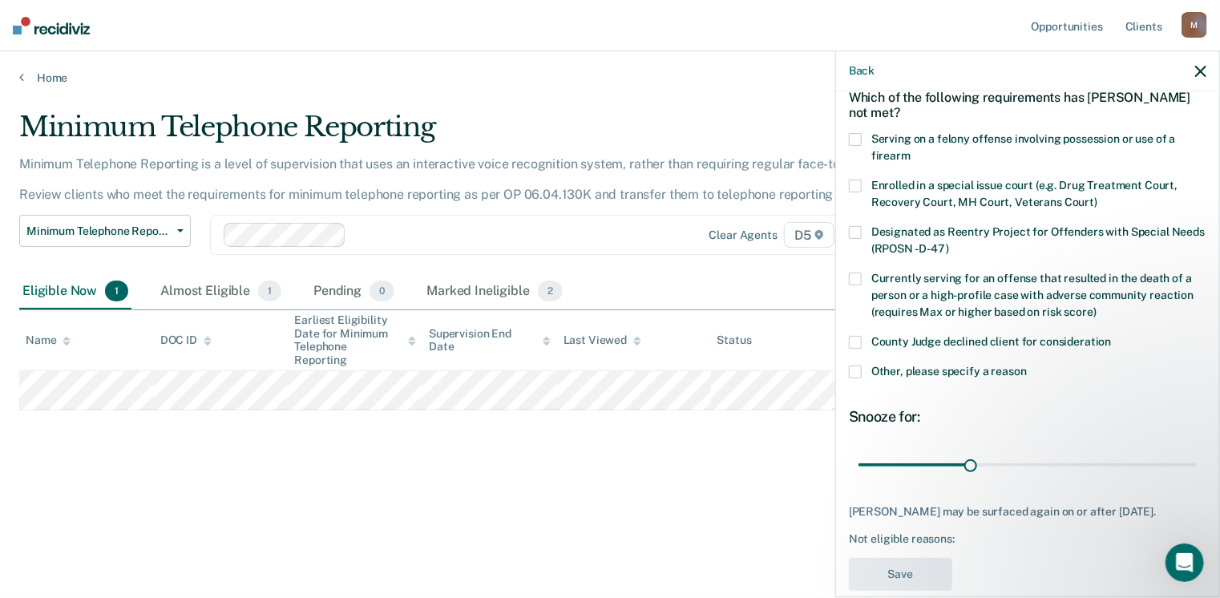
click at [854, 344] on span at bounding box center [855, 342] width 13 height 13
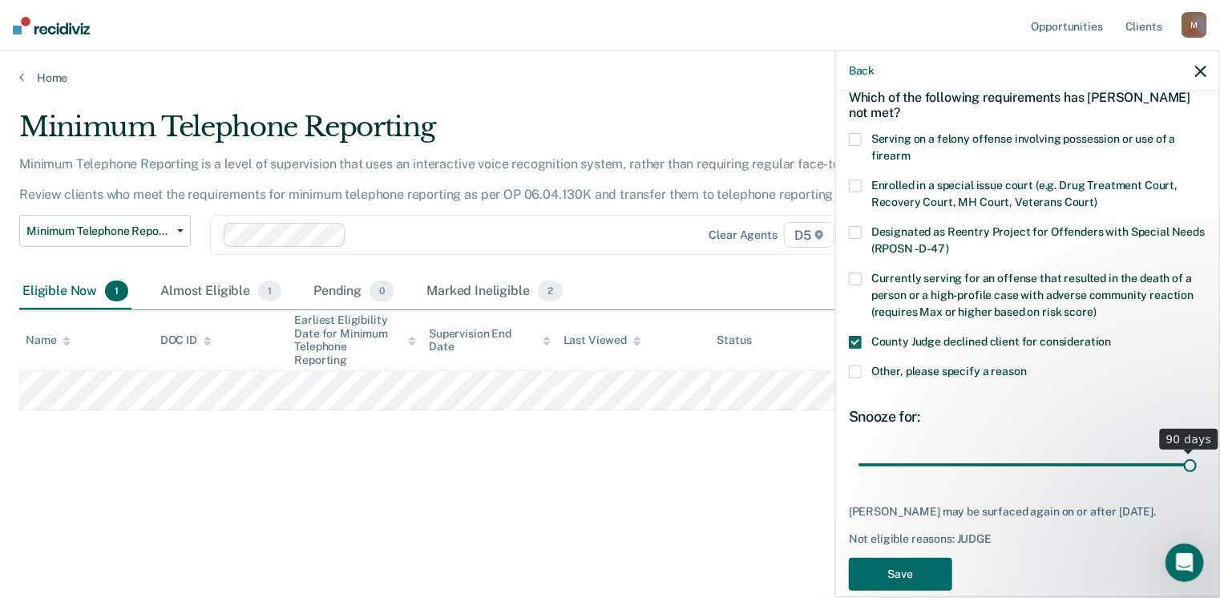
drag, startPoint x: 970, startPoint y: 459, endPoint x: 1225, endPoint y: 467, distance: 255.1
type input "90"
click at [1197, 467] on input "range" at bounding box center [1028, 465] width 338 height 28
click at [901, 568] on button "Save" at bounding box center [900, 574] width 103 height 33
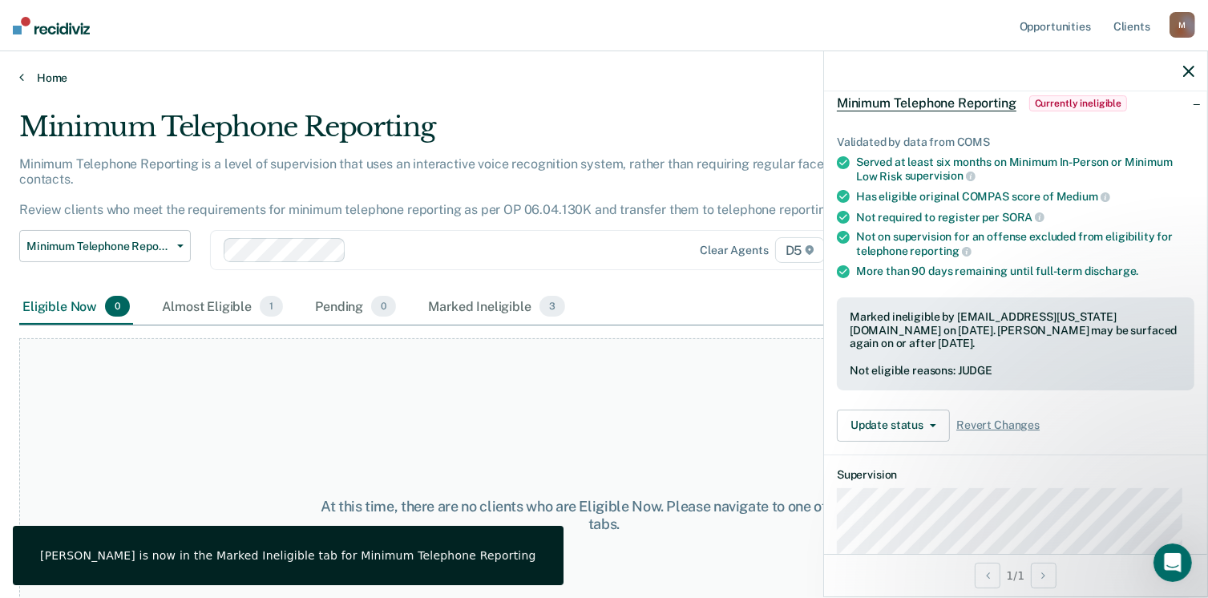
click at [32, 75] on link "Home" at bounding box center [604, 78] width 1170 height 14
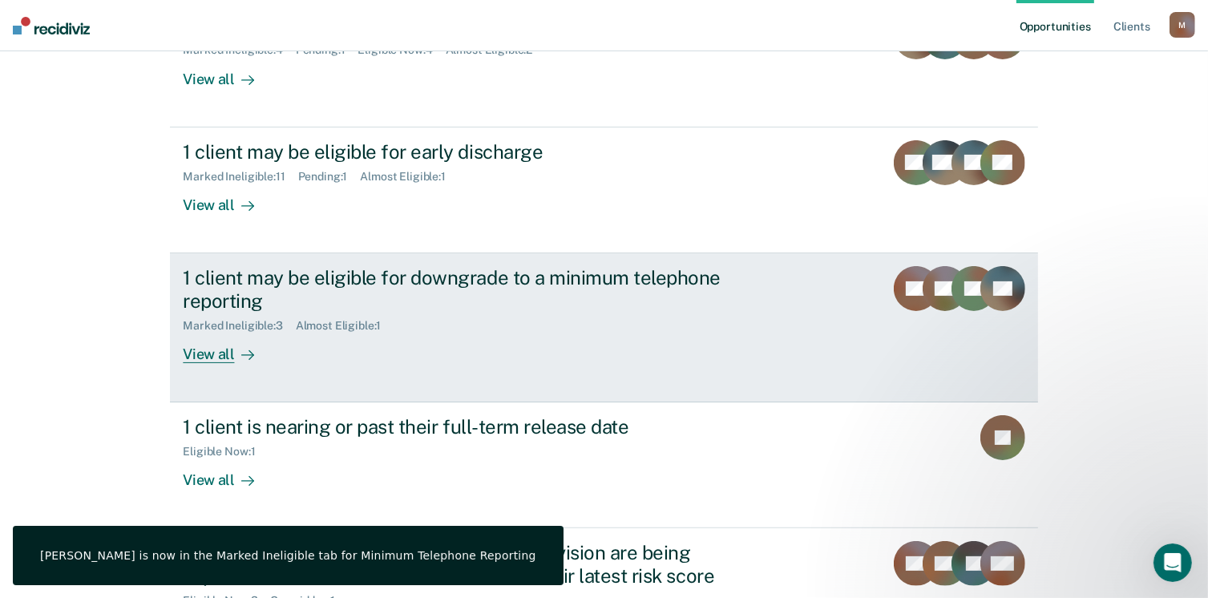
scroll to position [241, 0]
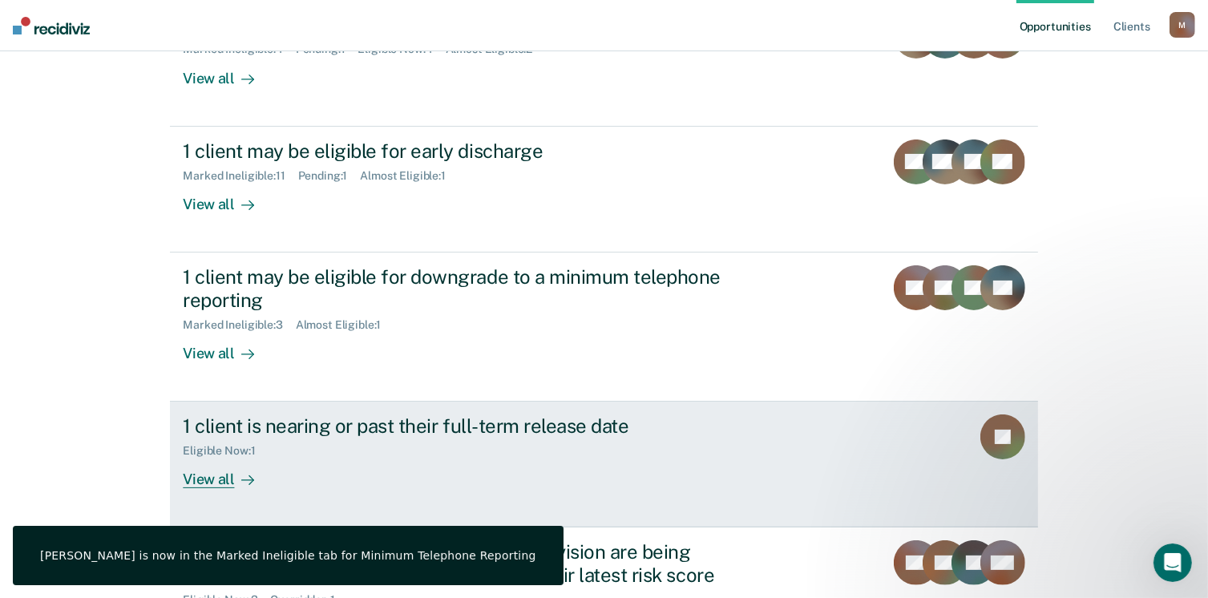
click at [228, 472] on div "View all" at bounding box center [228, 473] width 90 height 31
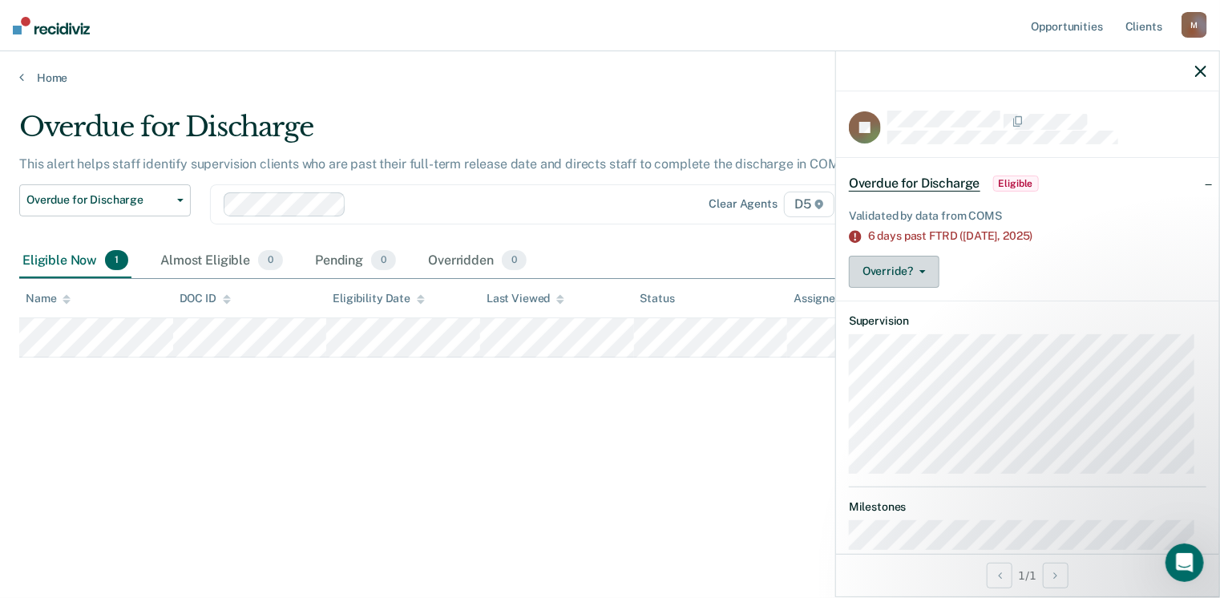
click at [888, 281] on button "Override?" at bounding box center [894, 272] width 91 height 32
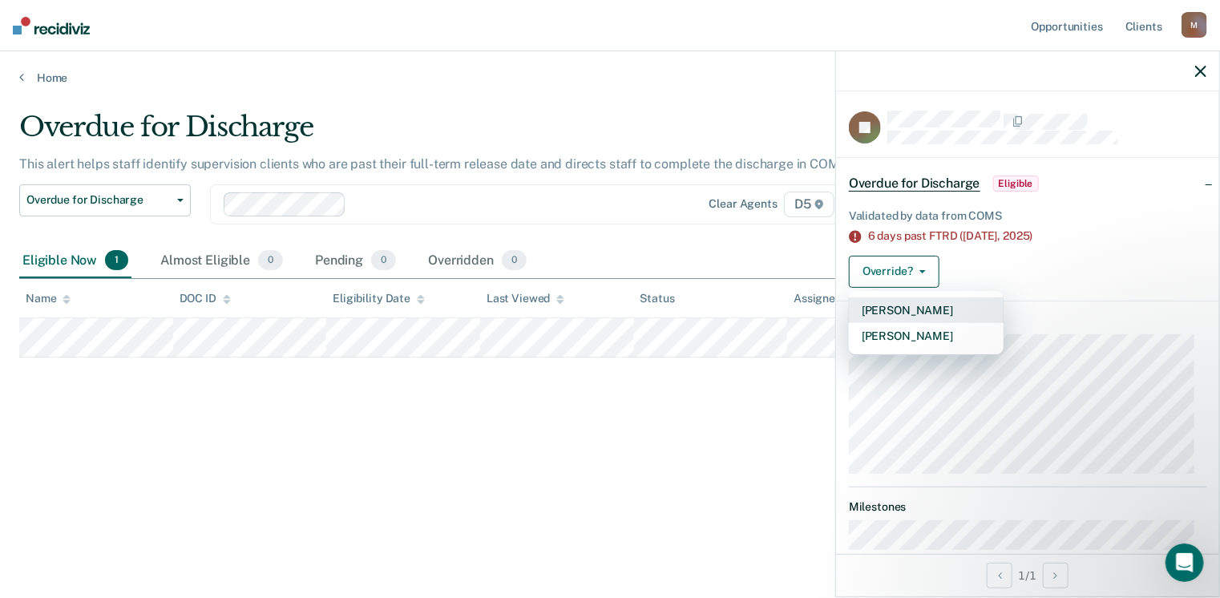
click at [894, 301] on button "[PERSON_NAME]" at bounding box center [926, 310] width 155 height 26
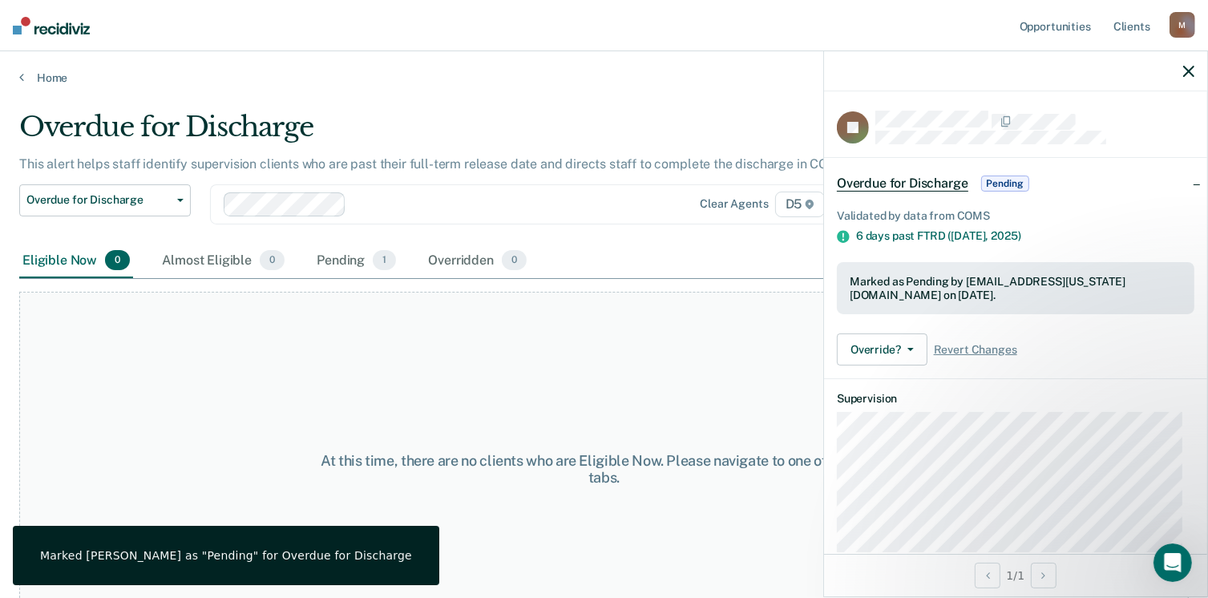
click at [362, 347] on div "At this time, there are no clients who are Eligible Now. Please navigate to one…" at bounding box center [604, 469] width 1170 height 354
click at [16, 76] on div "Home" at bounding box center [604, 68] width 1208 height 34
click at [35, 78] on link "Home" at bounding box center [604, 78] width 1170 height 14
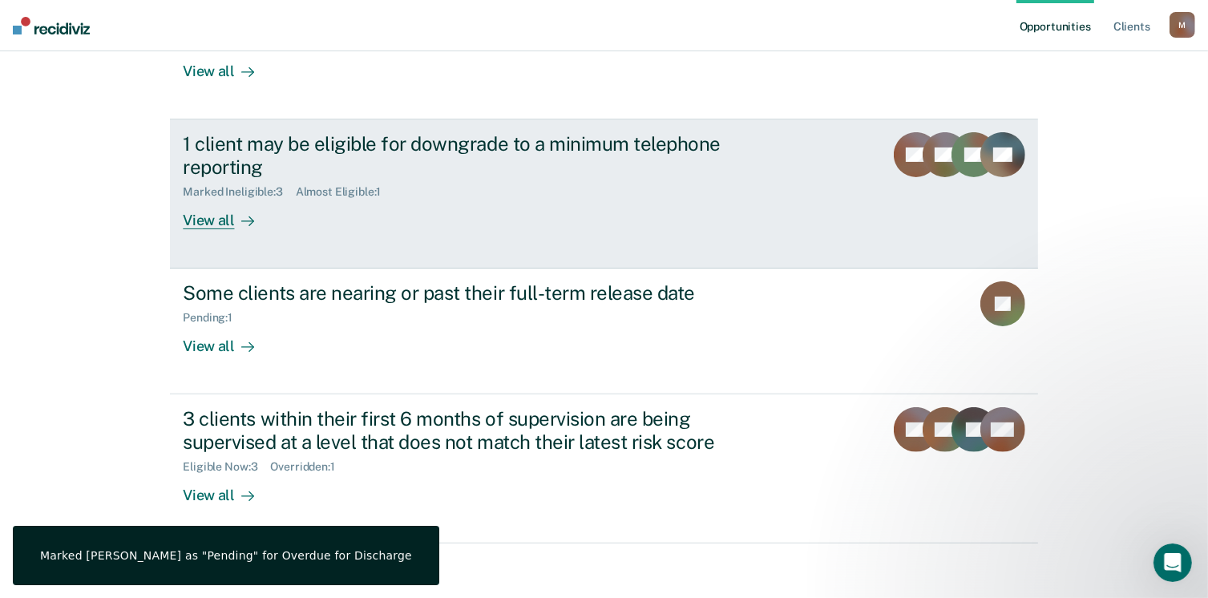
scroll to position [382, 0]
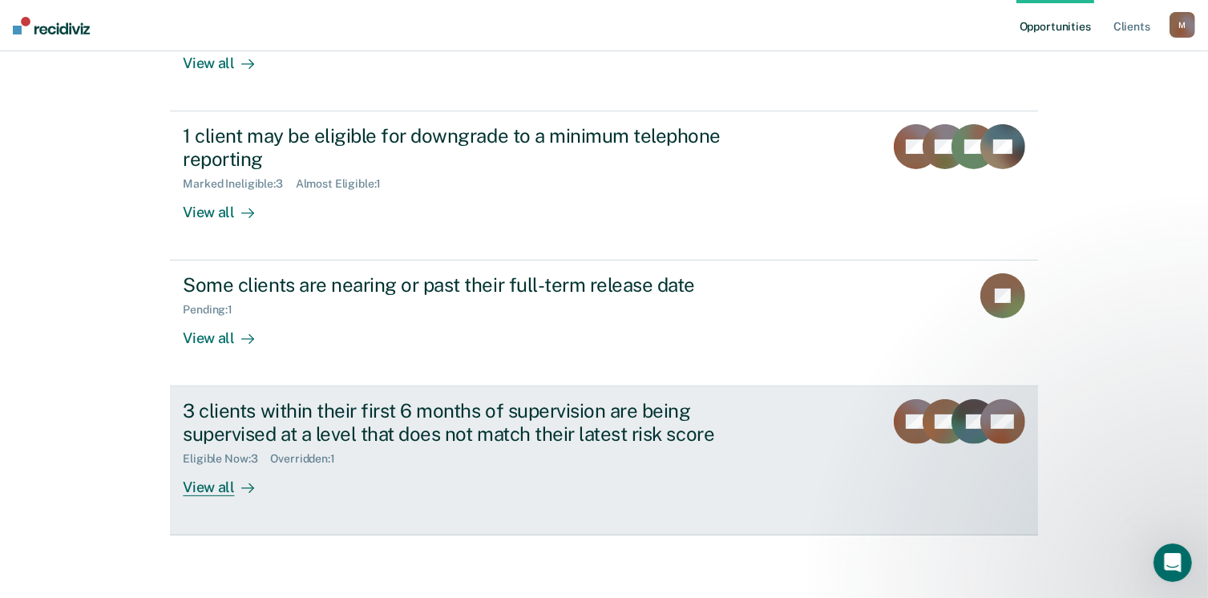
click at [235, 484] on div at bounding box center [244, 488] width 19 height 18
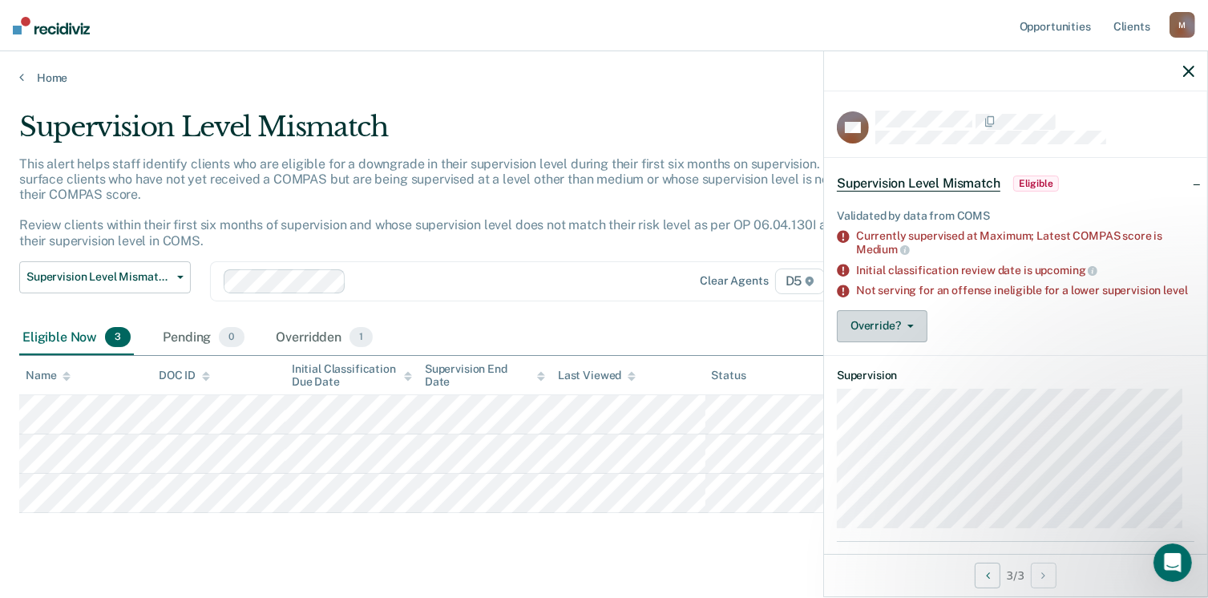
click at [901, 328] on span "button" at bounding box center [907, 326] width 13 height 3
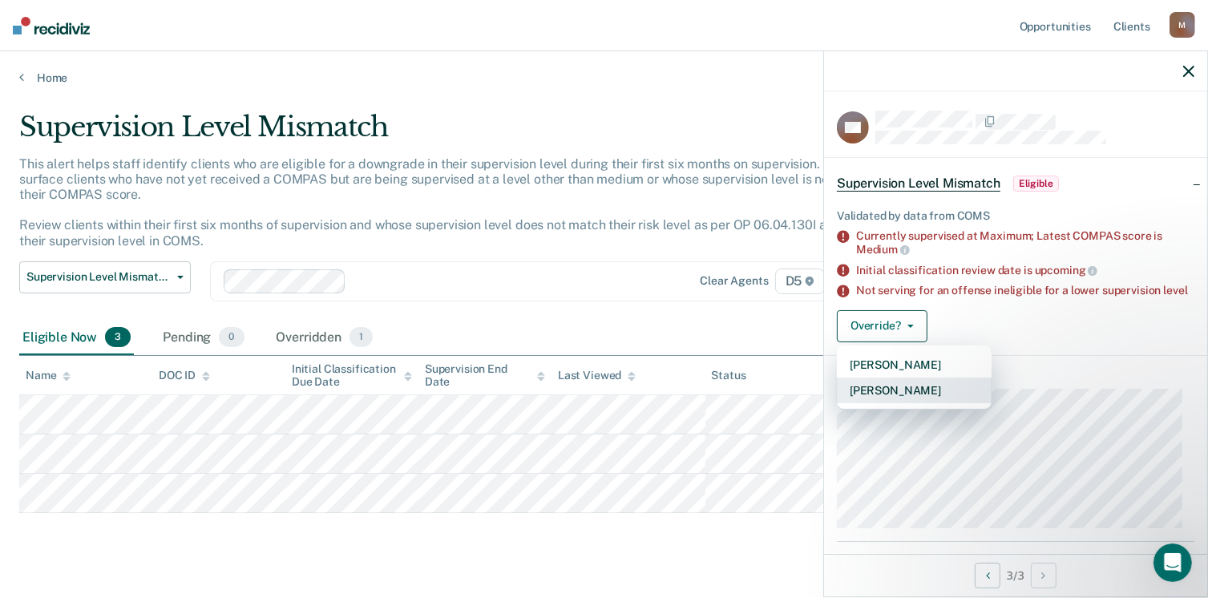
click at [904, 402] on button "[PERSON_NAME]" at bounding box center [914, 391] width 155 height 26
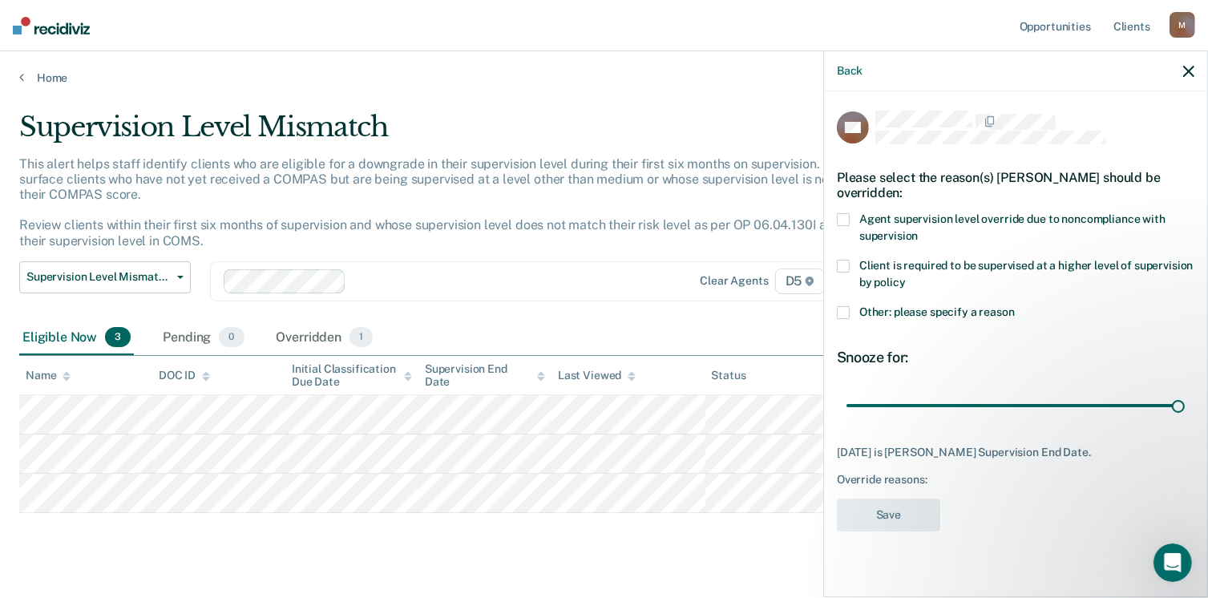
click at [845, 311] on span at bounding box center [843, 312] width 13 height 13
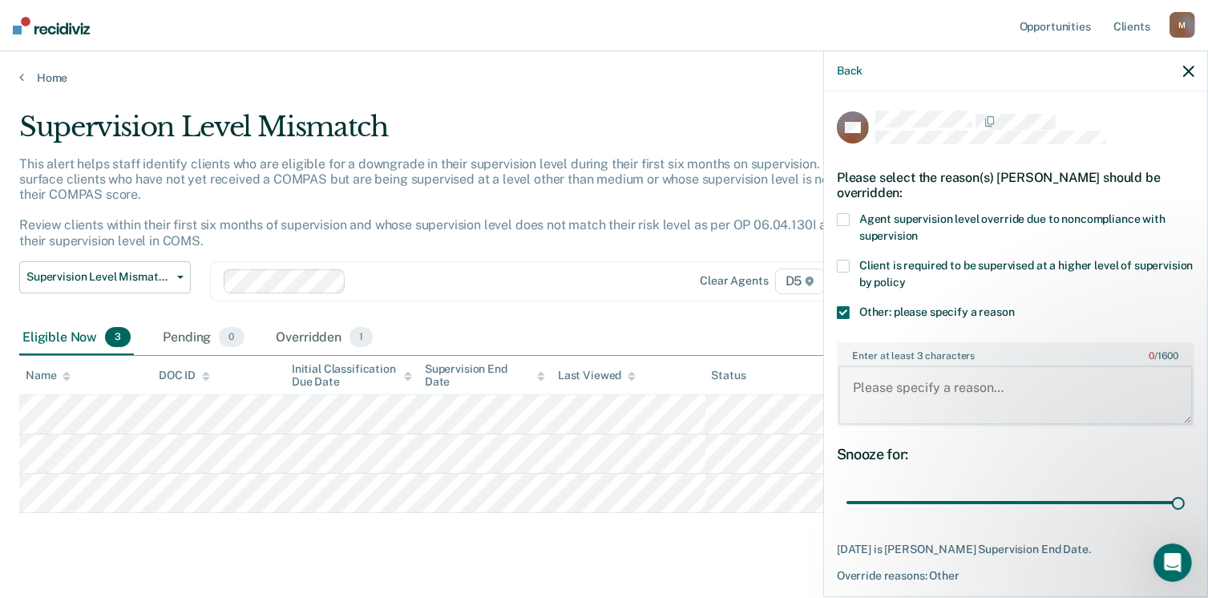
click at [930, 391] on textarea "Enter at least 3 characters 0 / 1600" at bounding box center [1016, 395] width 354 height 59
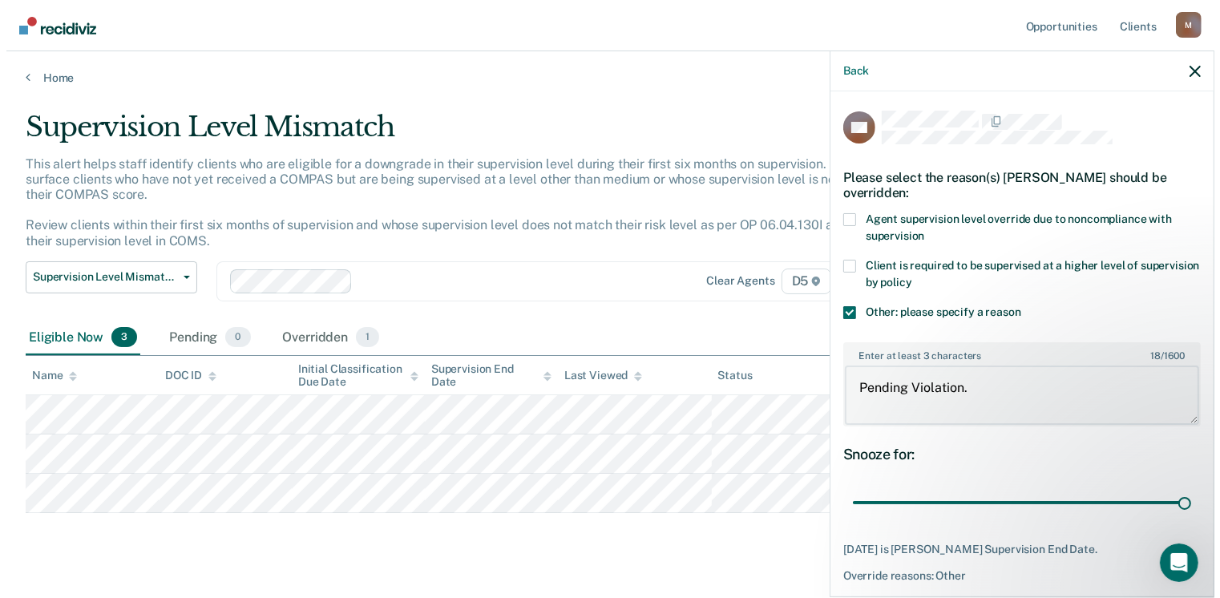
scroll to position [59, 0]
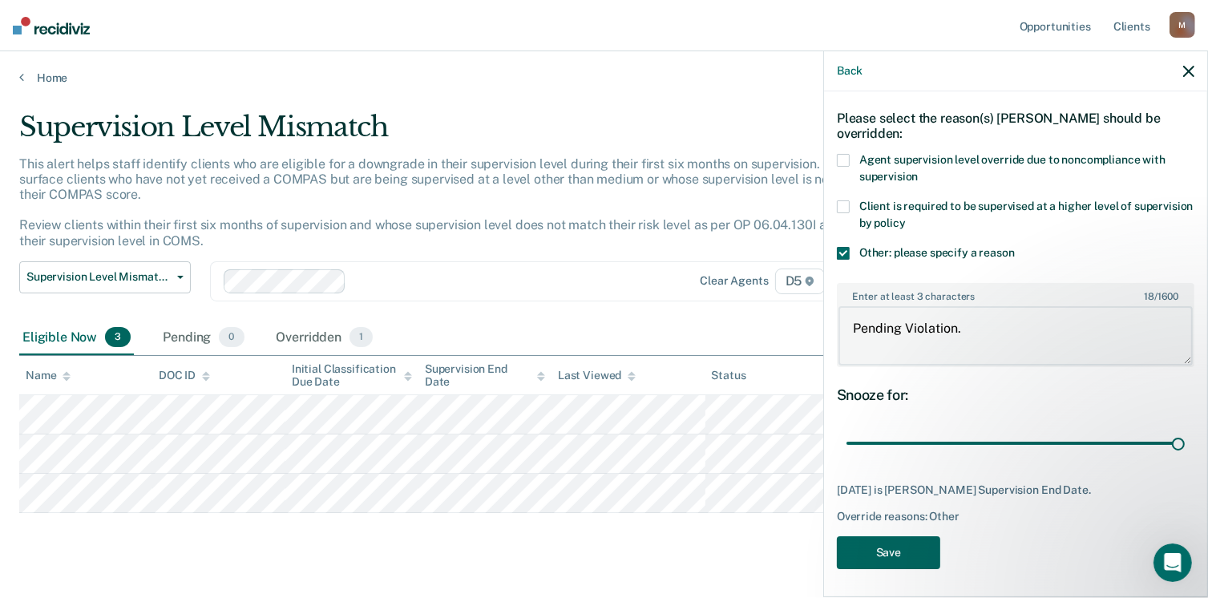
type textarea "Pending Violation."
click at [892, 552] on button "Save" at bounding box center [888, 552] width 103 height 33
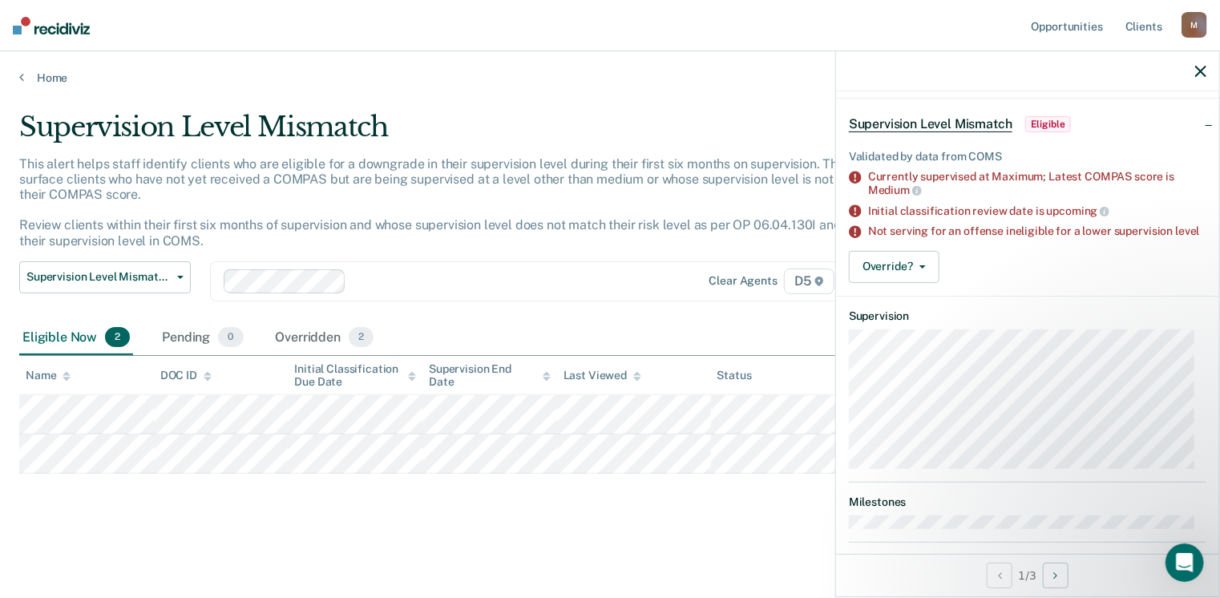
click at [1200, 71] on icon "button" at bounding box center [1200, 71] width 11 height 11
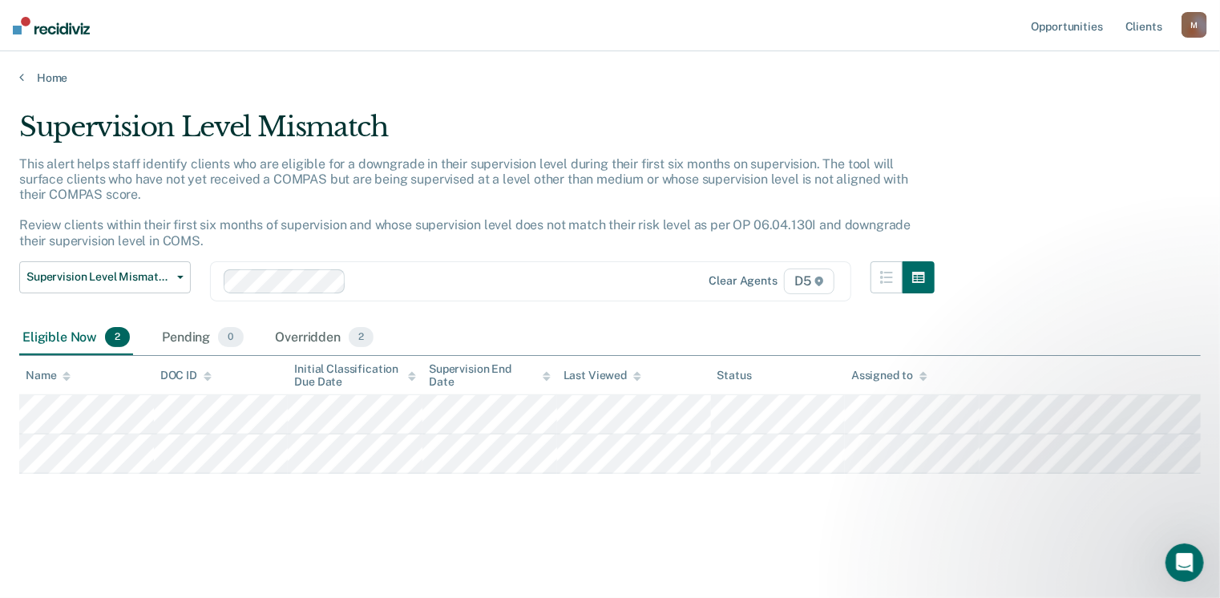
drag, startPoint x: 38, startPoint y: 84, endPoint x: 52, endPoint y: 115, distance: 33.4
click at [38, 85] on main "Supervision Level Mismatch This alert helps staff identify clients who are elig…" at bounding box center [610, 339] width 1220 height 508
